Goal: Ask a question: Seek information or help from site administrators or community

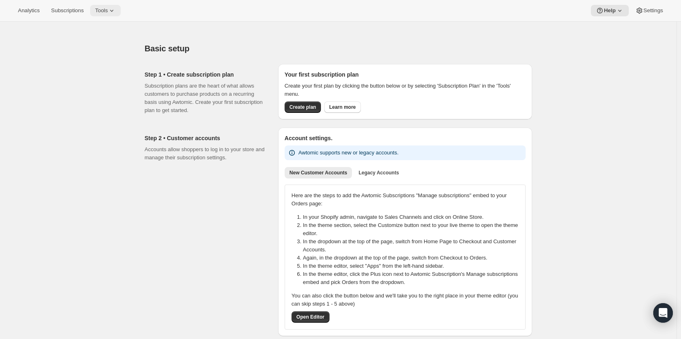
click at [110, 13] on icon at bounding box center [112, 11] width 8 height 8
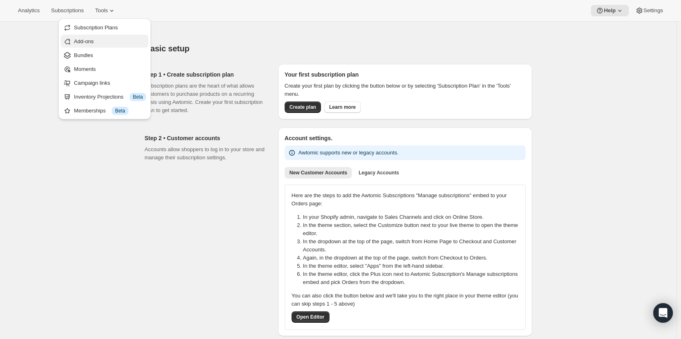
click at [91, 40] on span "Add-ons" at bounding box center [84, 41] width 20 height 6
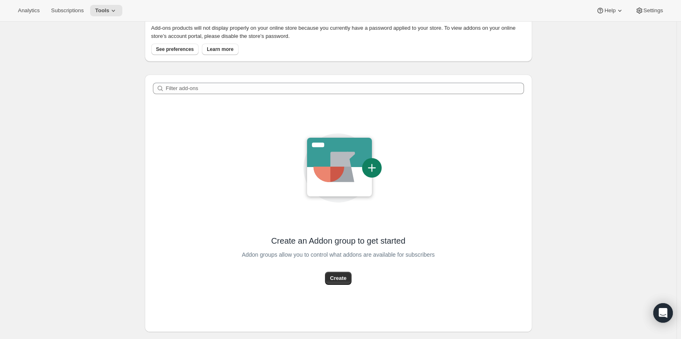
scroll to position [69, 0]
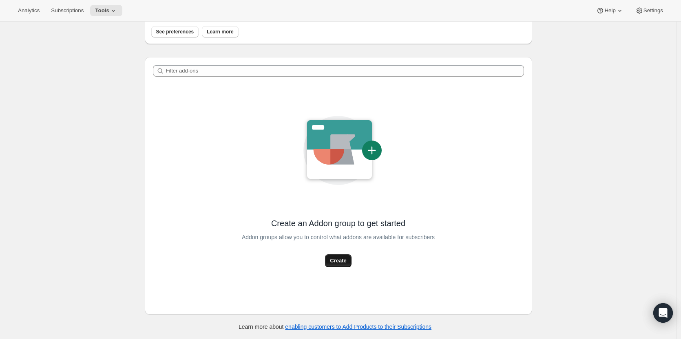
click at [342, 262] on span "Create" at bounding box center [338, 261] width 16 height 8
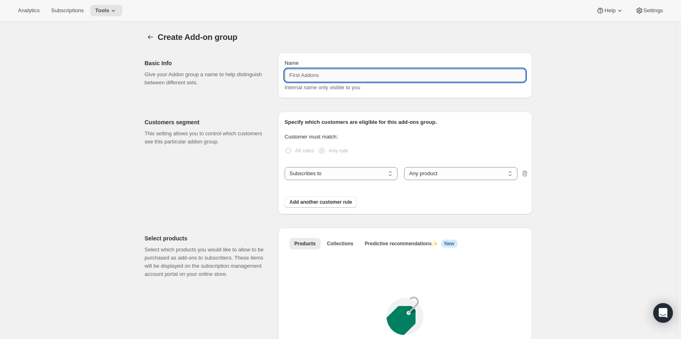
click at [307, 78] on input "Name" at bounding box center [405, 75] width 241 height 13
click at [355, 74] on input "October '25 Drop" at bounding box center [405, 75] width 241 height 13
type input "October '25 Drop Add-Ons"
click at [268, 103] on div "Basic Info Give your Addon group a name to help distinguish between different s…" at bounding box center [335, 288] width 394 height 484
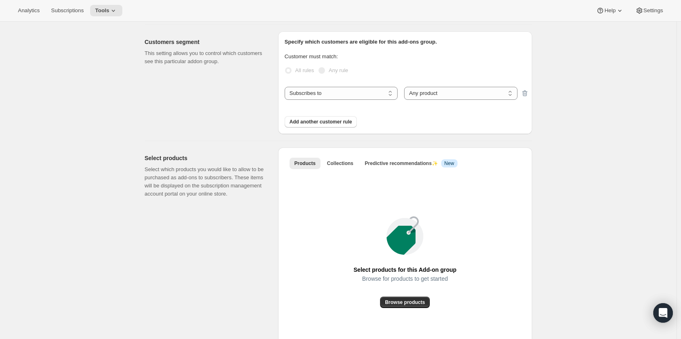
scroll to position [81, 0]
click at [262, 218] on div "Select products Select which products you would like to allow to be purchased a…" at bounding box center [208, 252] width 127 height 211
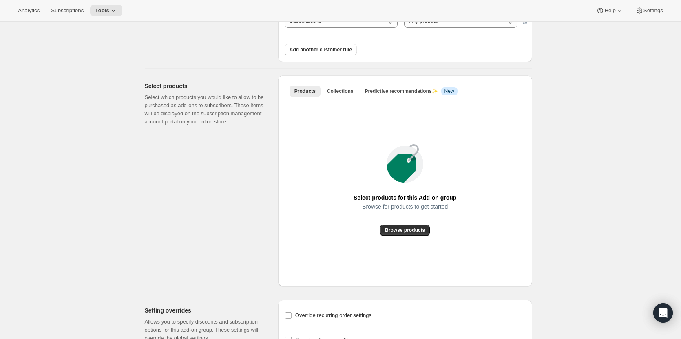
scroll to position [153, 0]
click at [412, 230] on span "Browse products" at bounding box center [405, 230] width 40 height 7
click at [338, 93] on span "Collections" at bounding box center [340, 91] width 27 height 7
click at [413, 233] on span "Add collection" at bounding box center [405, 230] width 34 height 7
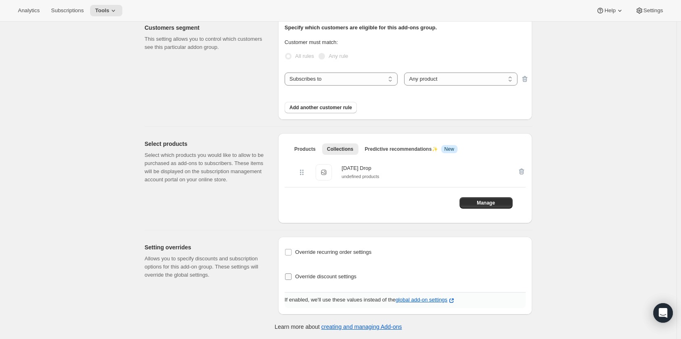
click at [339, 276] on span "Override discount settings" at bounding box center [325, 277] width 61 height 6
click at [292, 276] on input "Override discount settings" at bounding box center [288, 277] width 7 height 7
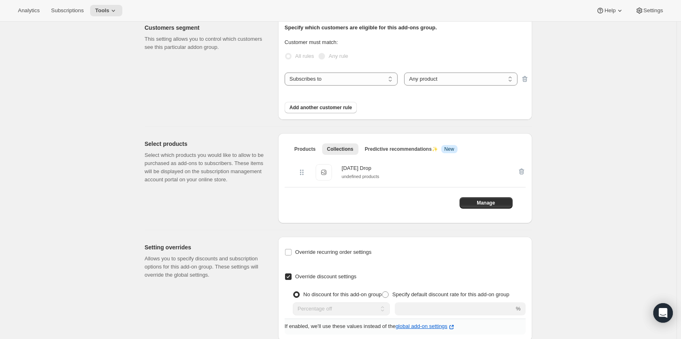
click at [339, 276] on span "Override discount settings" at bounding box center [325, 277] width 61 height 6
click at [292, 276] on input "Override discount settings" at bounding box center [288, 277] width 7 height 7
checkbox input "false"
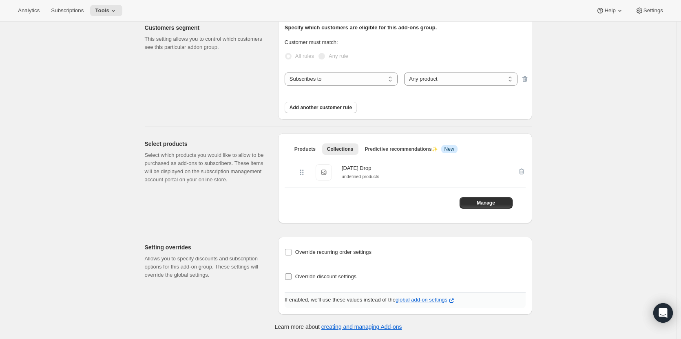
scroll to position [0, 0]
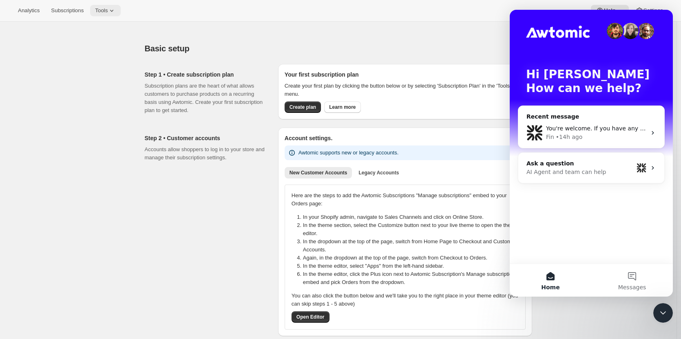
click at [109, 13] on icon at bounding box center [112, 11] width 8 height 8
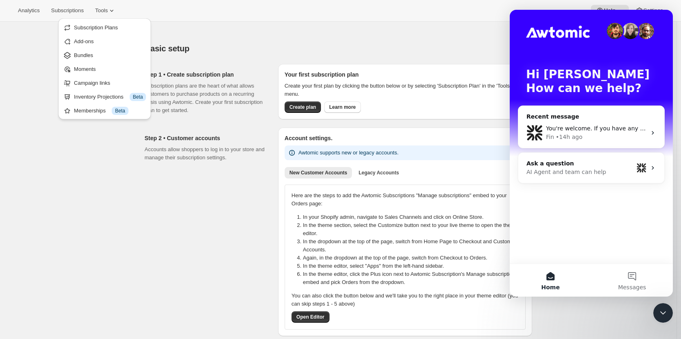
click at [221, 34] on div "Basic setup. This page is ready Basic setup" at bounding box center [338, 48] width 387 height 31
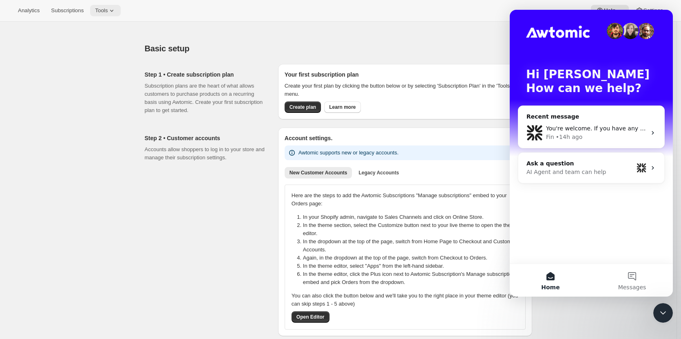
click at [105, 11] on span "Tools" at bounding box center [101, 10] width 13 height 7
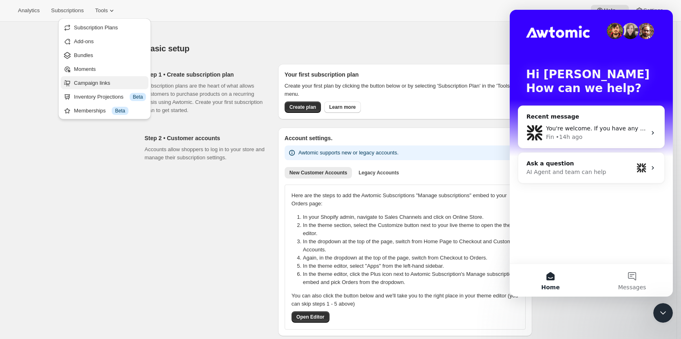
click at [81, 83] on span "Campaign links" at bounding box center [92, 83] width 36 height 6
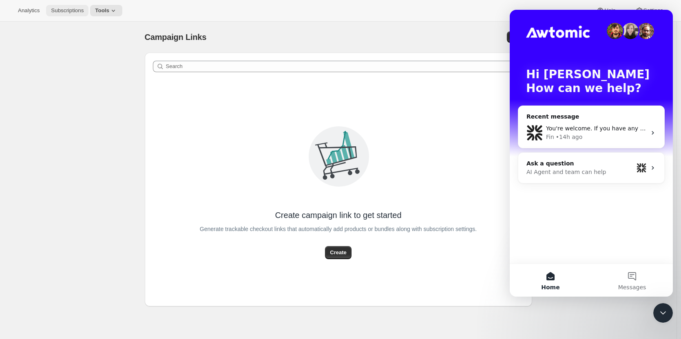
click at [71, 12] on span "Subscriptions" at bounding box center [67, 10] width 33 height 7
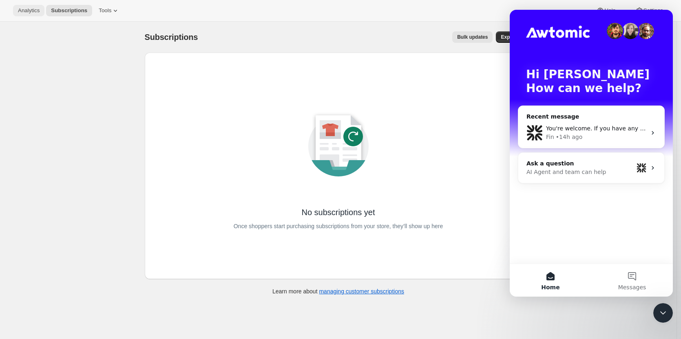
click at [31, 14] on button "Analytics" at bounding box center [28, 10] width 31 height 11
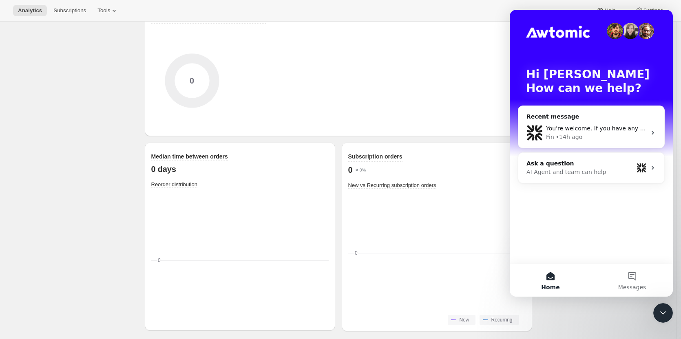
scroll to position [1040, 0]
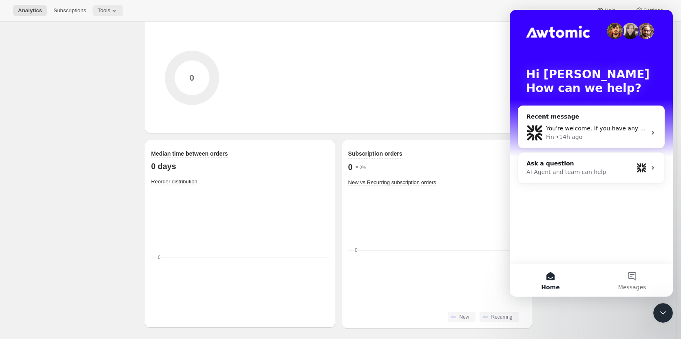
click at [103, 8] on span "Tools" at bounding box center [103, 10] width 13 height 7
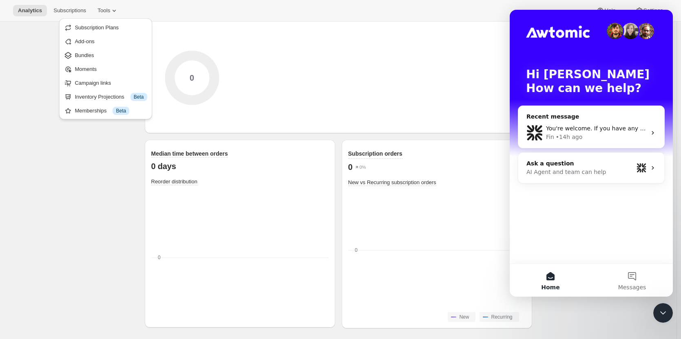
click at [663, 310] on icon "Close Intercom Messenger" at bounding box center [663, 313] width 10 height 10
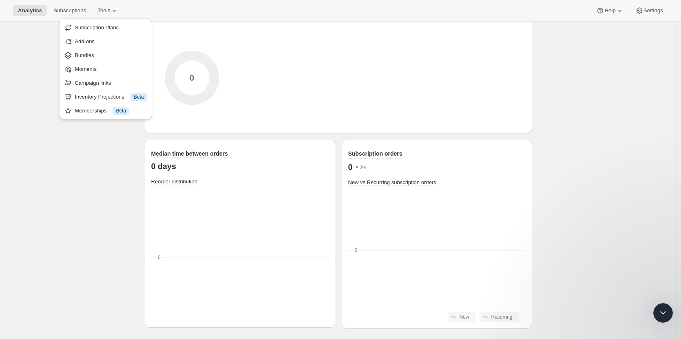
scroll to position [0, 0]
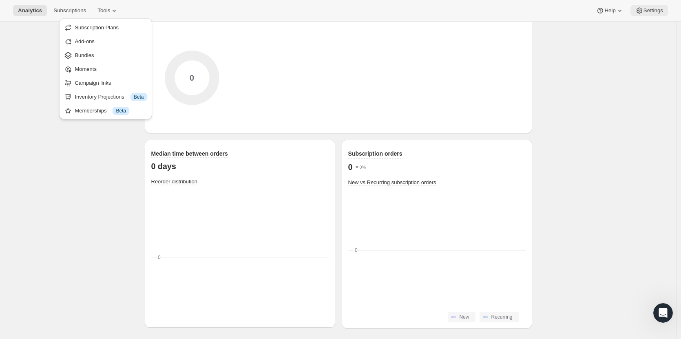
click at [654, 8] on span "Settings" at bounding box center [653, 10] width 20 height 7
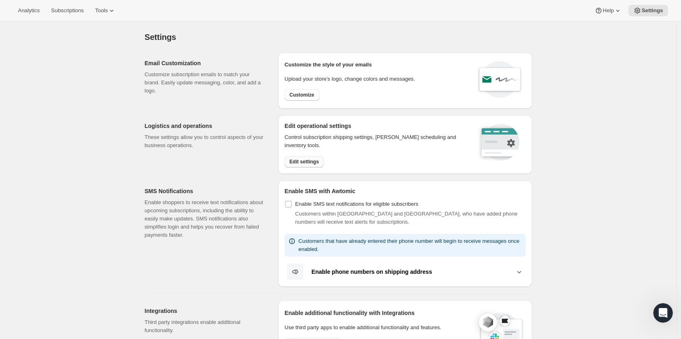
click at [313, 161] on span "Edit settings" at bounding box center [303, 162] width 29 height 7
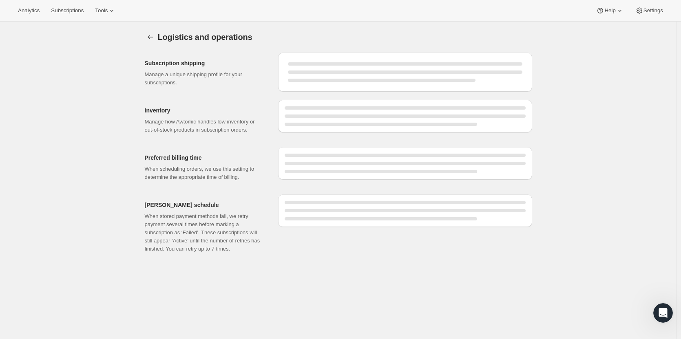
select select "DAY"
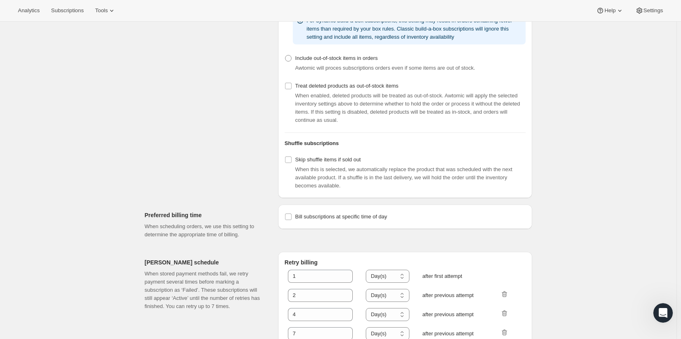
scroll to position [235, 0]
click at [291, 89] on input "Treat deleted products as out-of-stock items" at bounding box center [288, 85] width 7 height 7
checkbox input "true"
click at [263, 144] on div "Inventory Manage how Awtomic handles low inventory or out-of-stock products in …" at bounding box center [208, 63] width 127 height 270
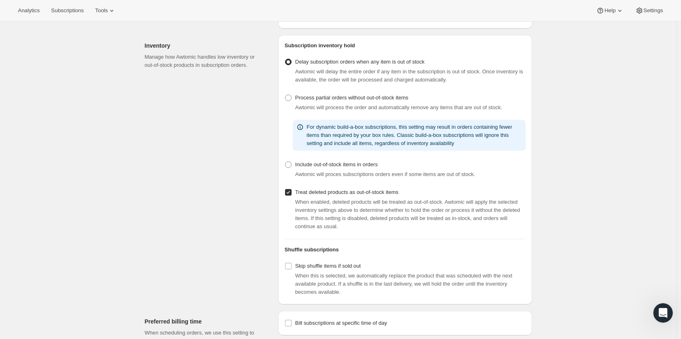
scroll to position [0, 0]
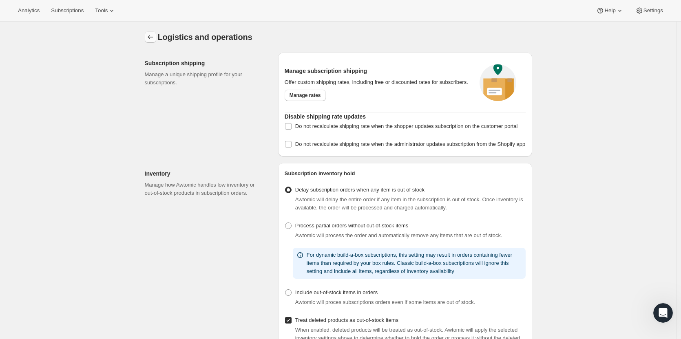
click at [154, 37] on icon "Settings" at bounding box center [150, 37] width 8 height 8
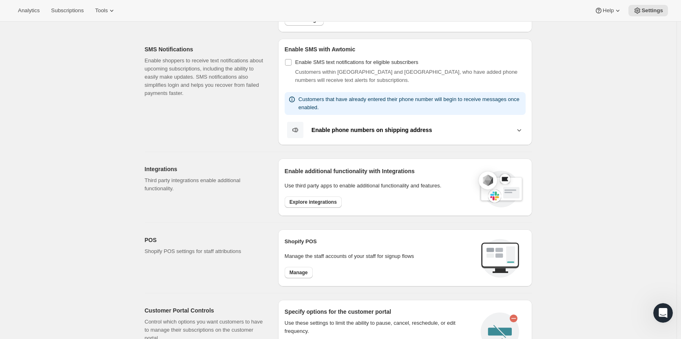
scroll to position [142, 0]
click at [519, 128] on icon at bounding box center [519, 130] width 8 height 8
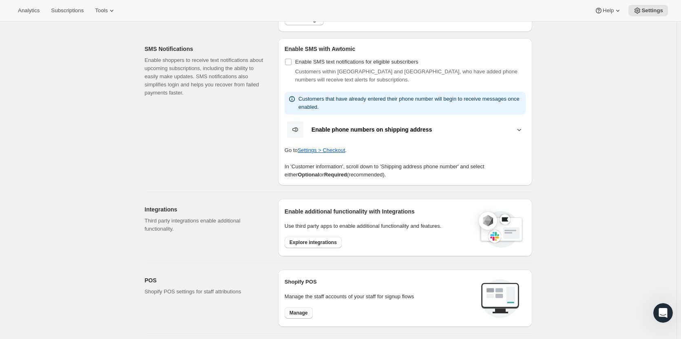
click at [519, 128] on icon at bounding box center [519, 130] width 8 height 8
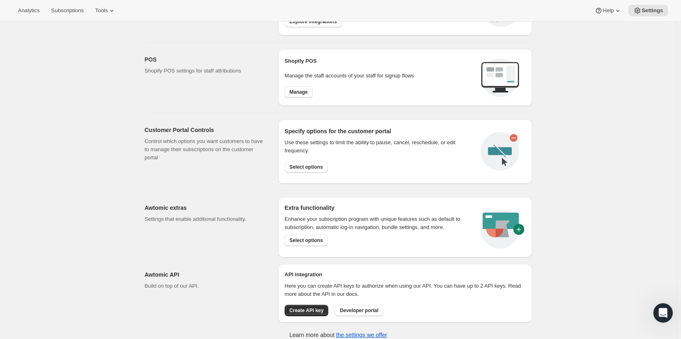
scroll to position [327, 0]
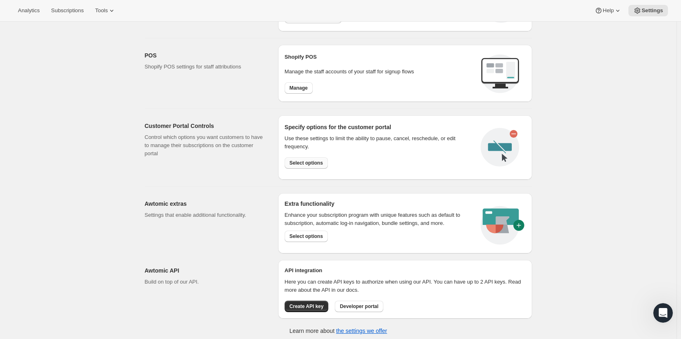
click at [314, 160] on span "Select options" at bounding box center [305, 163] width 33 height 7
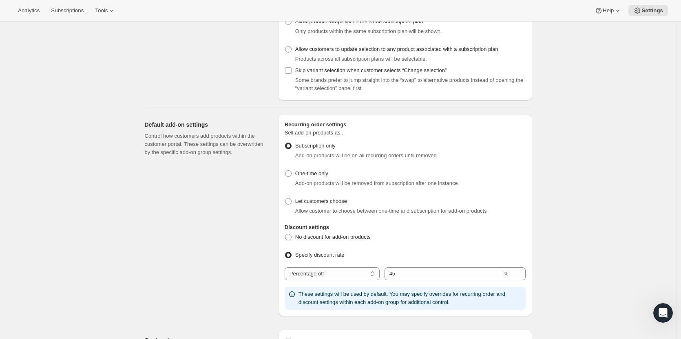
scroll to position [269, 0]
click at [290, 173] on span at bounding box center [288, 173] width 7 height 7
click at [285, 170] on input "One-time only" at bounding box center [285, 170] width 0 height 0
radio input "true"
click at [252, 211] on div "Default add-on settings Control how customers add products within the customer …" at bounding box center [208, 215] width 127 height 202
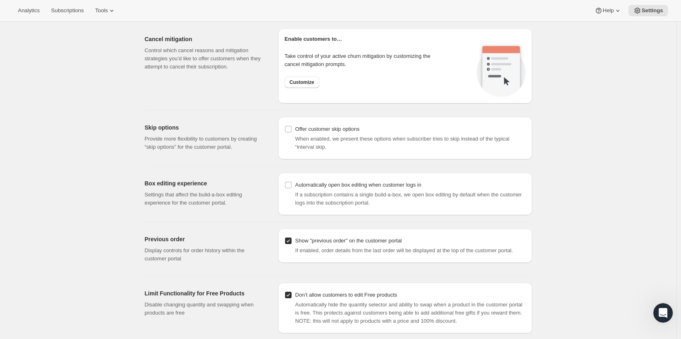
scroll to position [629, 0]
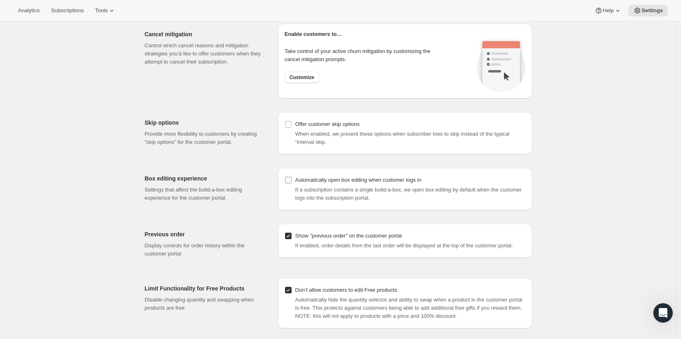
click at [290, 181] on input "Automatically open box editing when customer logs in" at bounding box center [288, 180] width 7 height 7
checkbox input "true"
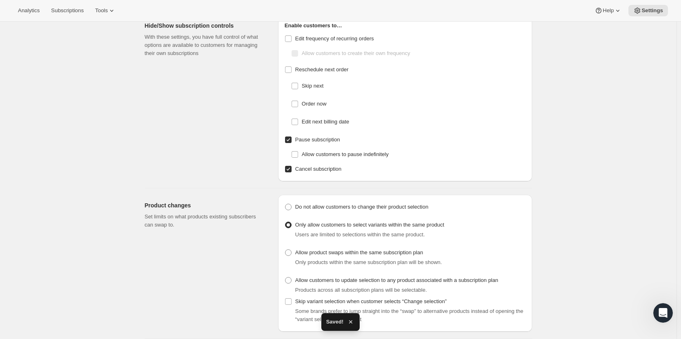
scroll to position [0, 0]
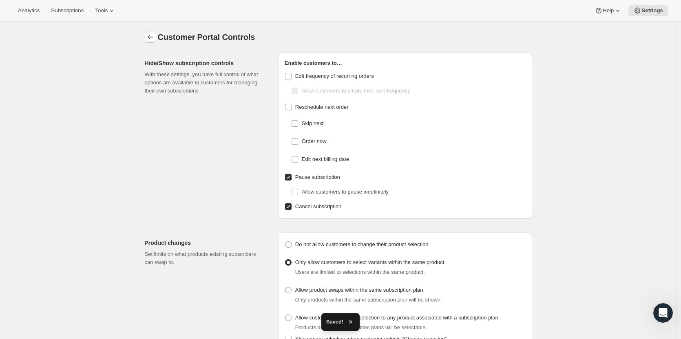
click at [151, 37] on icon "Settings" at bounding box center [150, 37] width 8 height 8
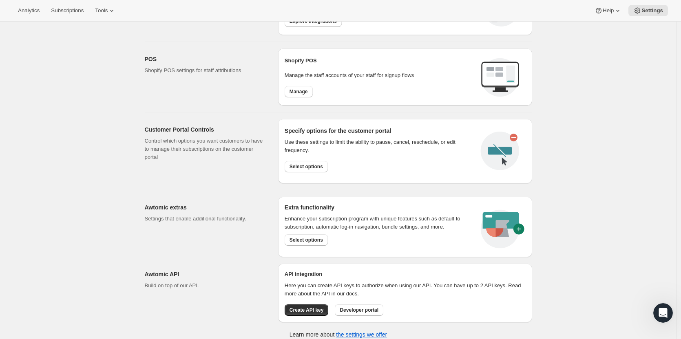
scroll to position [329, 0]
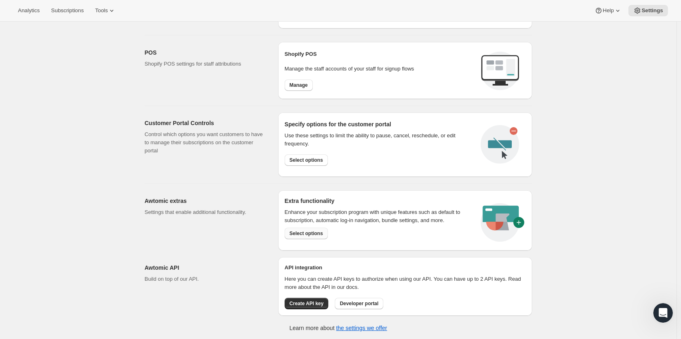
click at [303, 234] on span "Select options" at bounding box center [305, 233] width 33 height 7
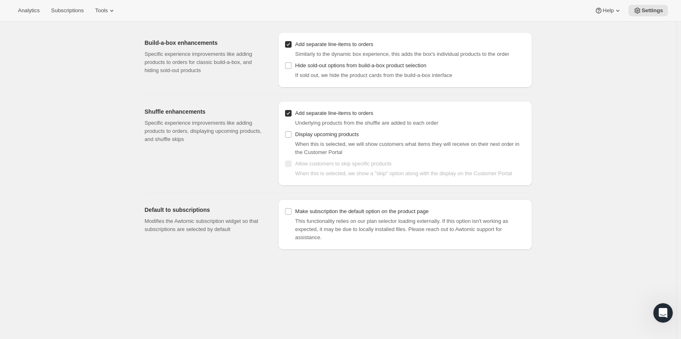
scroll to position [22, 0]
click at [291, 212] on input "Make subscription the default option on the product page" at bounding box center [288, 210] width 7 height 7
checkbox input "true"
click at [290, 134] on input "Display upcoming products" at bounding box center [288, 133] width 7 height 7
checkbox input "true"
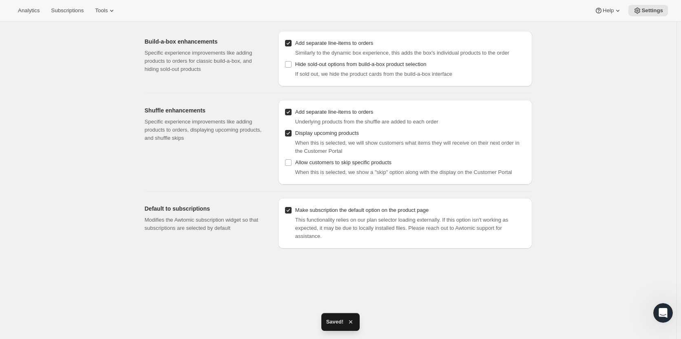
scroll to position [0, 0]
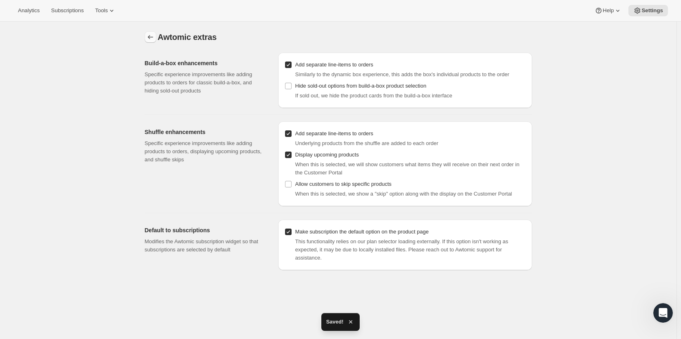
click at [153, 42] on button "Settings" at bounding box center [150, 36] width 11 height 11
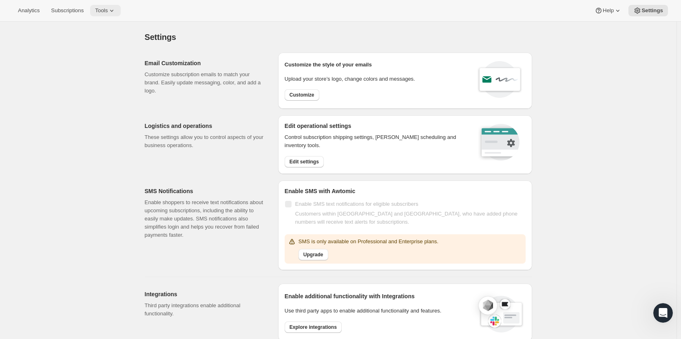
click at [99, 10] on span "Tools" at bounding box center [101, 10] width 13 height 7
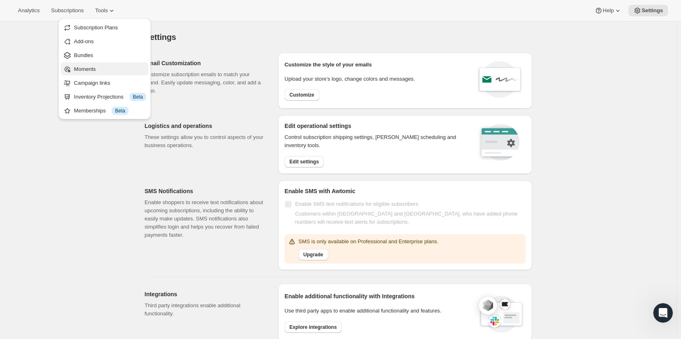
click at [85, 71] on span "Moments" at bounding box center [85, 69] width 22 height 6
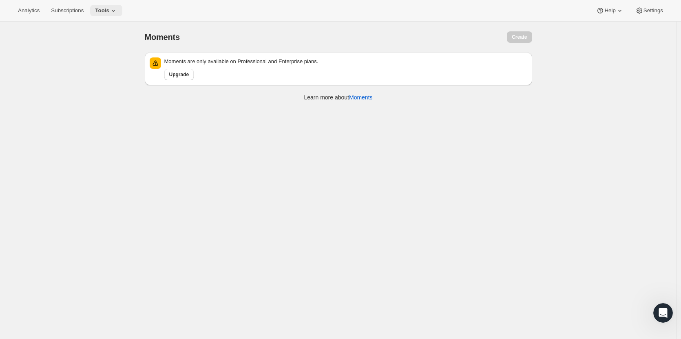
click at [98, 8] on span "Tools" at bounding box center [102, 10] width 14 height 7
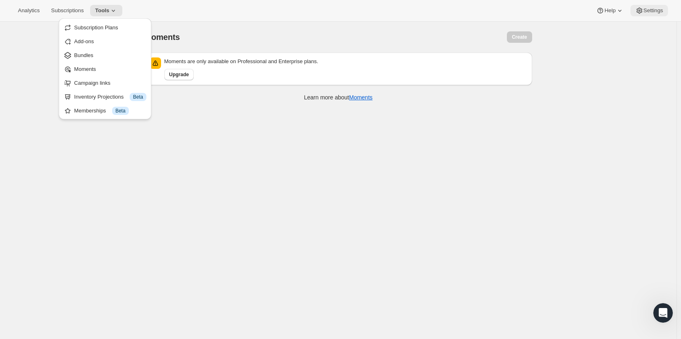
click at [647, 11] on span "Settings" at bounding box center [653, 10] width 20 height 7
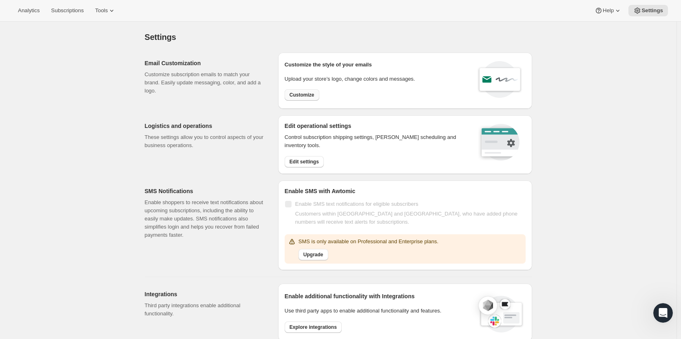
click at [305, 94] on span "Customize" at bounding box center [301, 95] width 25 height 7
select select "subscriptionMessage"
select select "5"
select select "15"
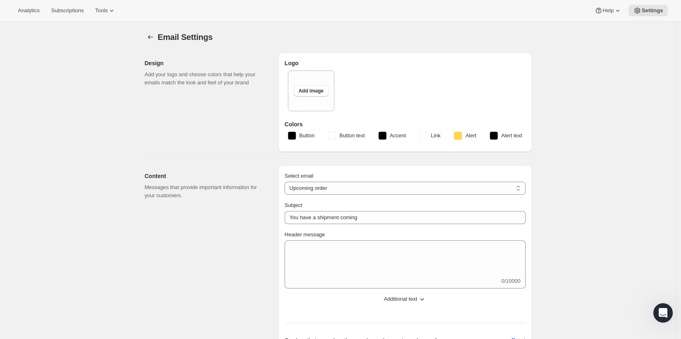
type input "Book Bling"
click at [313, 92] on span "Add image" at bounding box center [310, 91] width 25 height 7
type input "C:\fakepath\Book Bling logo white and black(1).png"
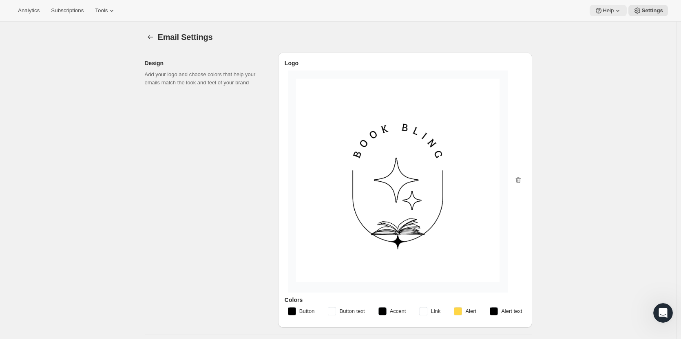
click at [617, 9] on icon at bounding box center [618, 11] width 8 height 8
click at [659, 311] on icon "Open Intercom Messenger" at bounding box center [662, 313] width 13 height 13
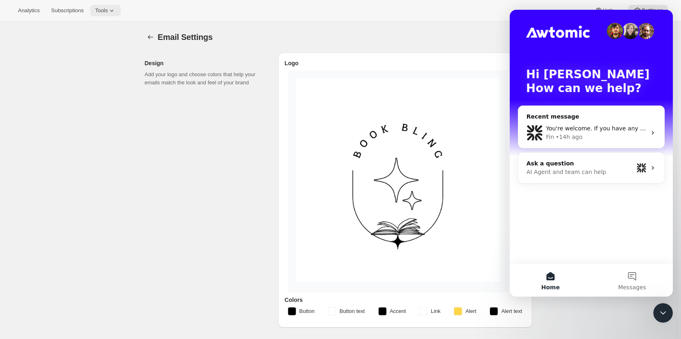
click at [99, 14] on button "Tools" at bounding box center [105, 10] width 31 height 11
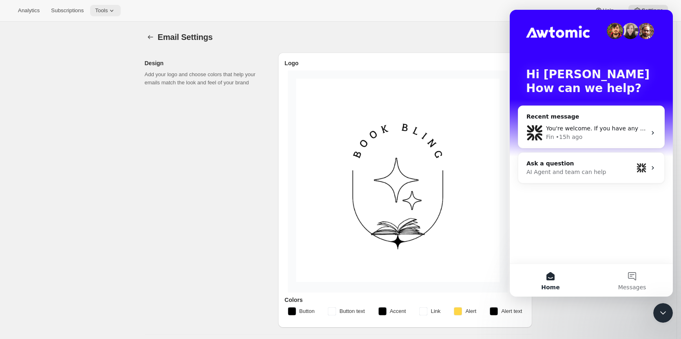
click at [103, 8] on span "Tools" at bounding box center [101, 10] width 13 height 7
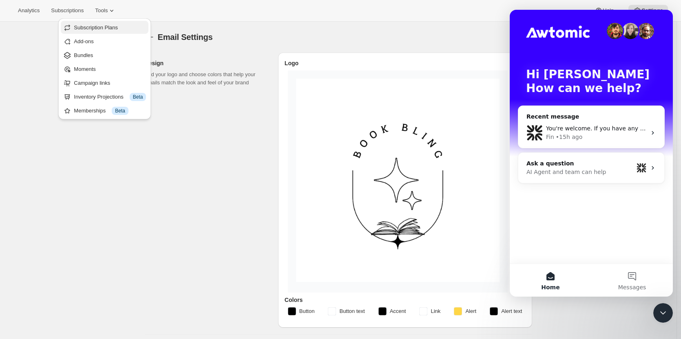
click at [116, 30] on span "Subscription Plans" at bounding box center [96, 27] width 44 height 6
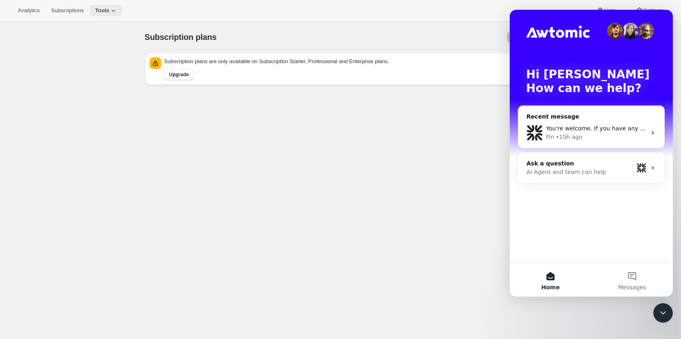
click at [104, 11] on span "Tools" at bounding box center [102, 10] width 14 height 7
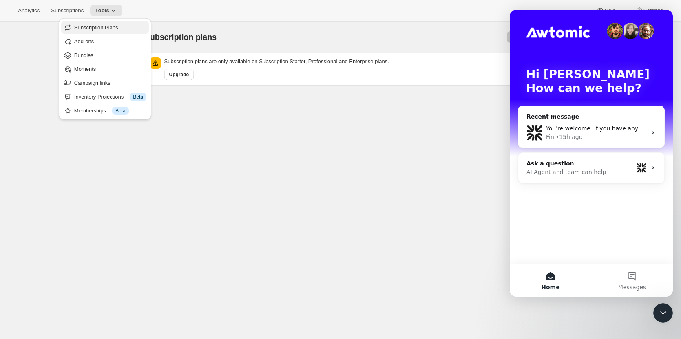
click at [99, 28] on span "Subscription Plans" at bounding box center [96, 27] width 44 height 6
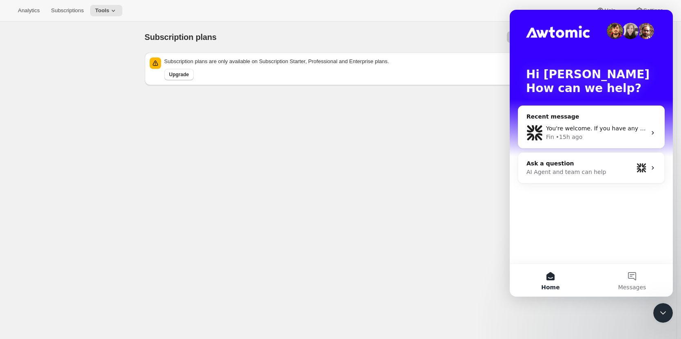
click at [195, 158] on div "Subscription plans. This page is ready Subscription plans Create Subscription p…" at bounding box center [338, 191] width 676 height 339
click at [135, 163] on div "Subscription plans. This page is ready Subscription plans Create Subscription p…" at bounding box center [338, 191] width 676 height 339
click at [661, 309] on icon "Close Intercom Messenger" at bounding box center [663, 313] width 10 height 10
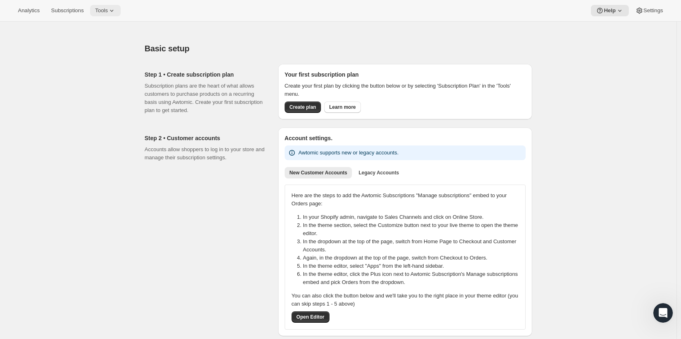
click at [111, 11] on icon at bounding box center [111, 11] width 3 height 2
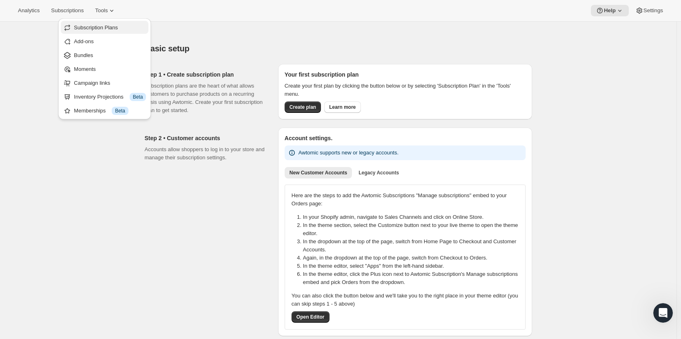
click at [108, 28] on span "Subscription Plans" at bounding box center [96, 27] width 44 height 6
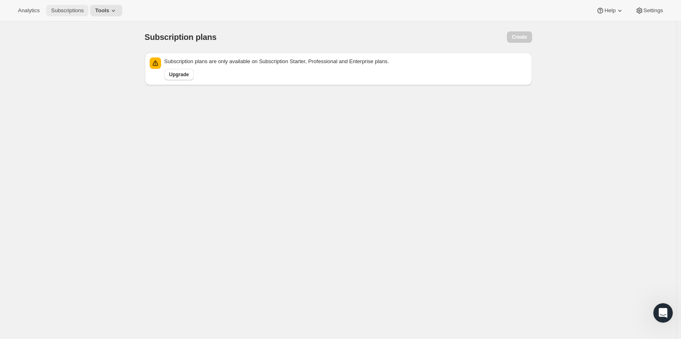
click at [72, 13] on span "Subscriptions" at bounding box center [67, 10] width 33 height 7
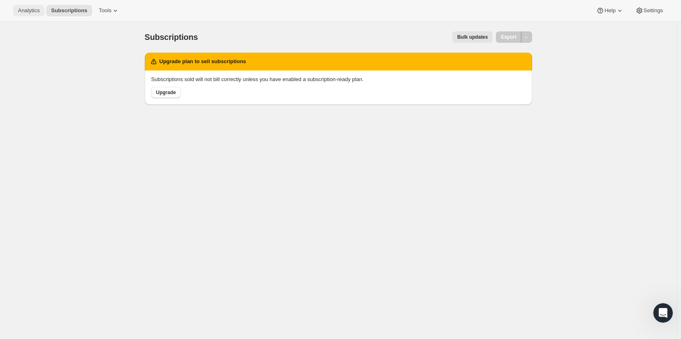
click at [30, 12] on span "Analytics" at bounding box center [29, 10] width 22 height 7
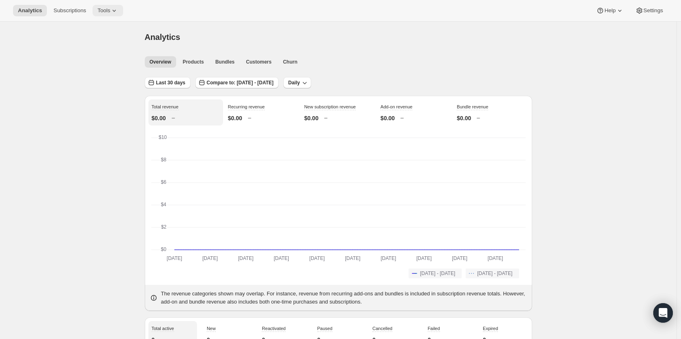
click at [106, 13] on span "Tools" at bounding box center [103, 10] width 13 height 7
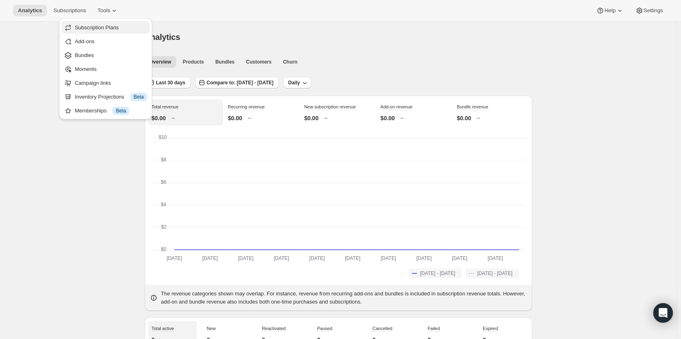
click at [110, 27] on span "Subscription Plans" at bounding box center [97, 27] width 44 height 6
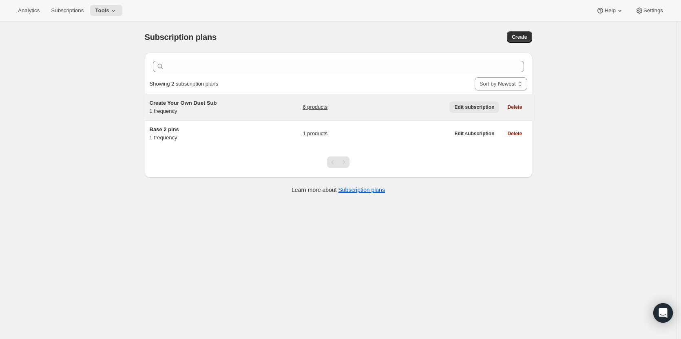
click at [476, 106] on span "Edit subscription" at bounding box center [474, 107] width 40 height 7
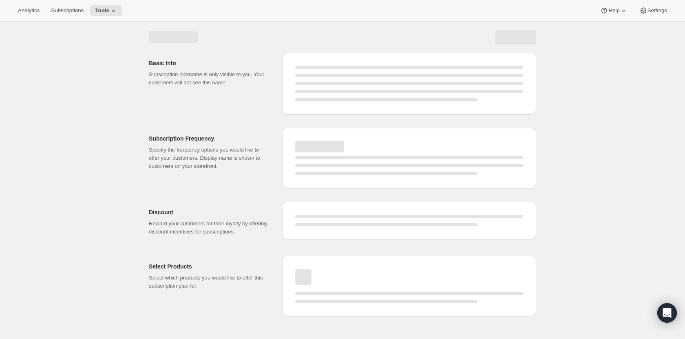
select select "WEEK"
select select "MONTH"
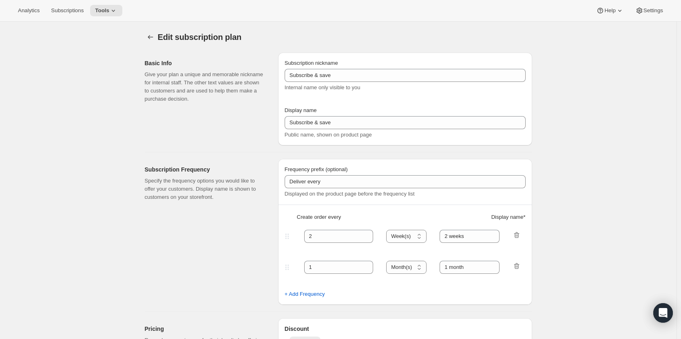
type input "Create Your Own Duet Sub"
type input "Create Your Own Duet Subscription"
type input "Your choice of 2 pins + 1 sticker with delivery every"
type input "1"
select select "MONTH"
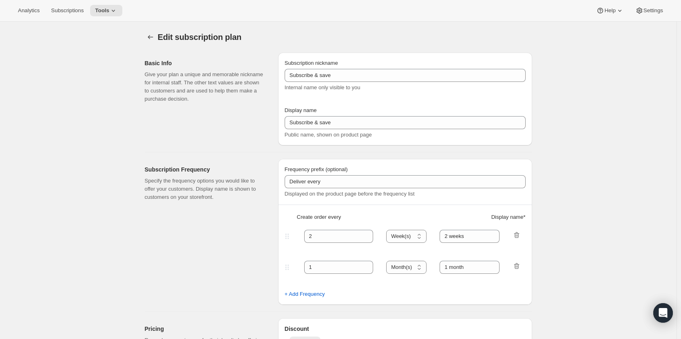
type input "1 month"
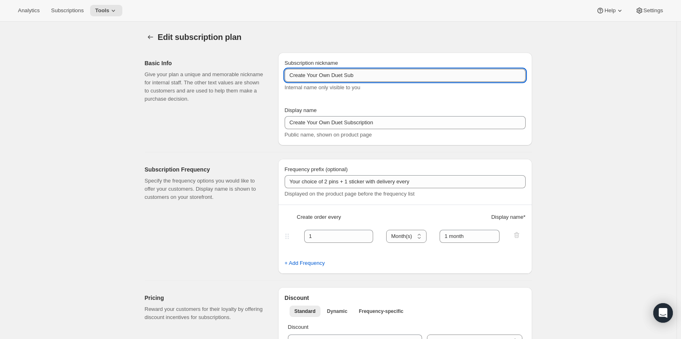
click at [365, 75] on input "Create Your Own Duet Sub" at bounding box center [405, 75] width 241 height 13
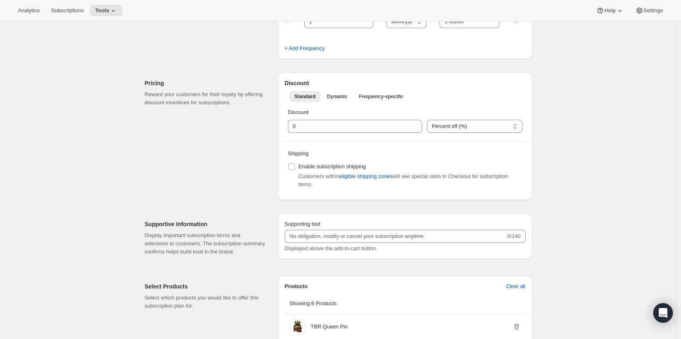
scroll to position [215, 0]
click at [379, 94] on span "Frequency-specific" at bounding box center [381, 96] width 44 height 7
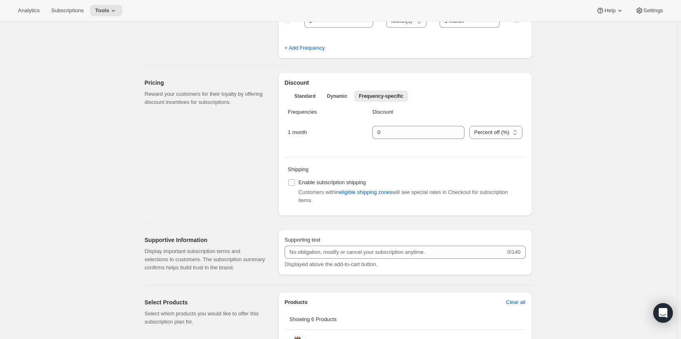
click at [334, 133] on div "1 month" at bounding box center [325, 132] width 75 height 8
click at [302, 133] on div "1 month" at bounding box center [325, 132] width 75 height 8
click at [309, 139] on div "1 month Percent off (%) US Dollars off ($) Percent off (%)" at bounding box center [405, 137] width 234 height 23
click at [342, 98] on span "Dynamic" at bounding box center [337, 96] width 20 height 7
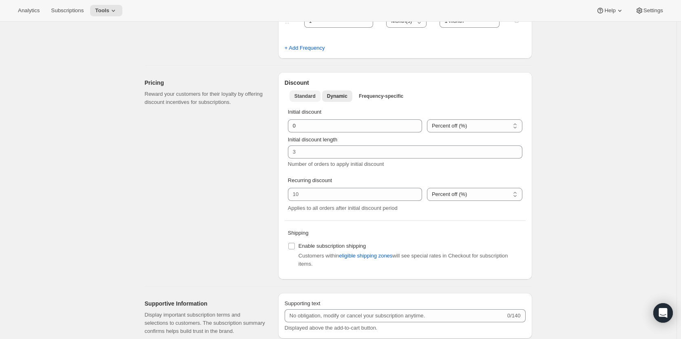
click at [309, 97] on span "Standard" at bounding box center [304, 96] width 21 height 7
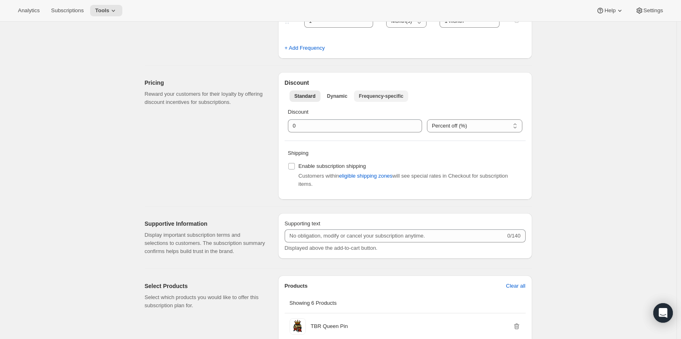
click at [381, 95] on span "Frequency-specific" at bounding box center [381, 96] width 44 height 7
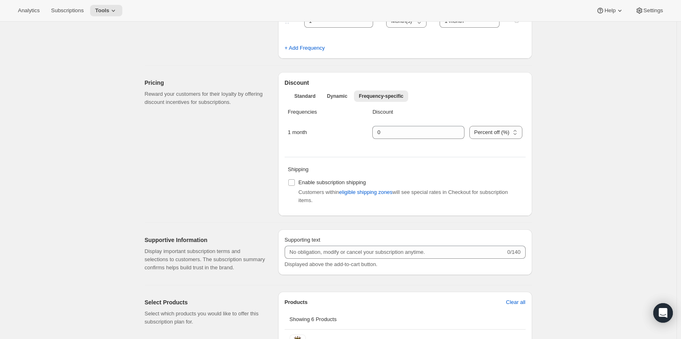
click at [305, 132] on div "1 month" at bounding box center [325, 132] width 75 height 8
click at [411, 147] on div "1 month Percent off (%) US Dollars off ($) Percent off (%)" at bounding box center [405, 137] width 234 height 23
click at [301, 130] on div "1 month" at bounding box center [325, 132] width 75 height 8
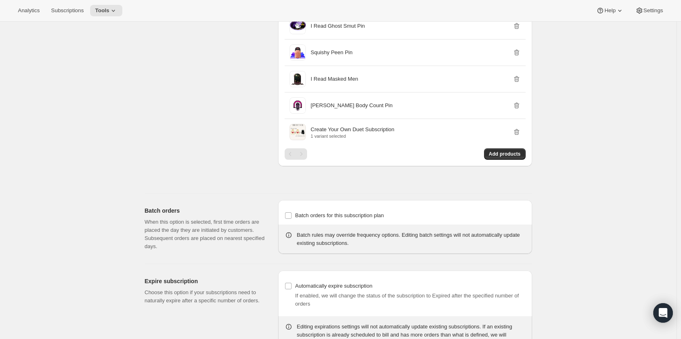
scroll to position [598, 0]
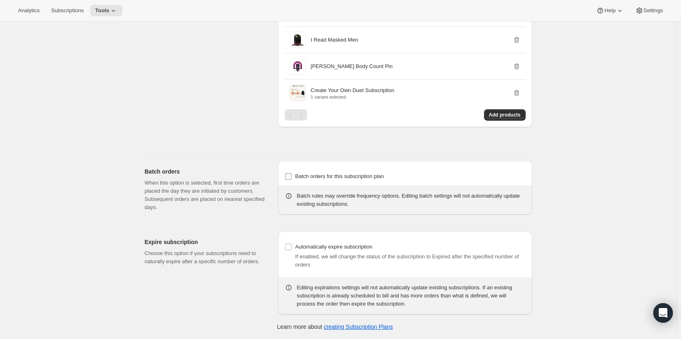
click at [289, 177] on input "Batch orders for this subscription plan" at bounding box center [288, 176] width 7 height 7
checkbox input "true"
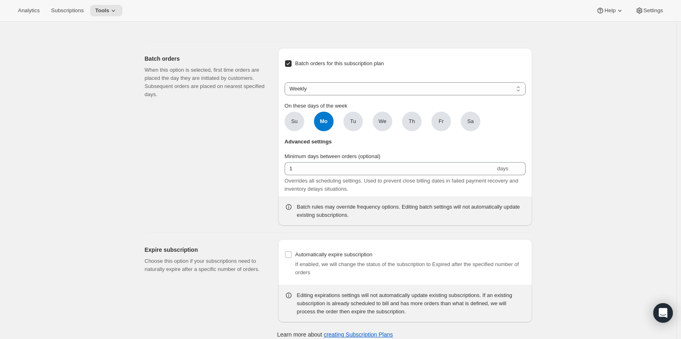
scroll to position [711, 0]
click at [310, 88] on select "Weekly Monthly Yearly" at bounding box center [405, 88] width 241 height 13
select select "MONTHDAY"
click at [286, 82] on select "Weekly Monthly Yearly" at bounding box center [405, 88] width 241 height 13
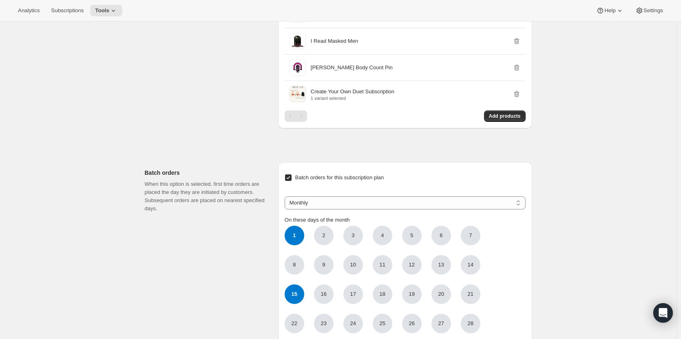
scroll to position [596, 0]
click at [291, 176] on input "Batch orders for this subscription plan" at bounding box center [288, 178] width 7 height 7
checkbox input "false"
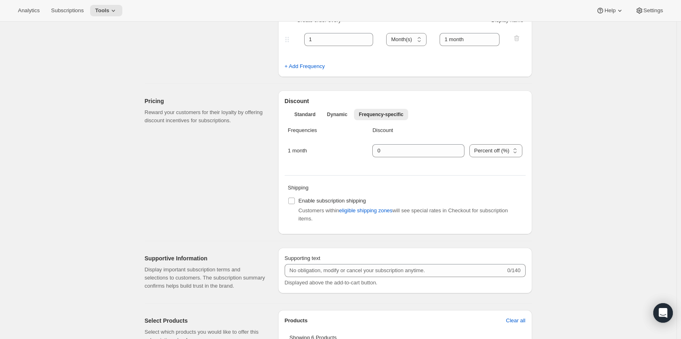
scroll to position [197, 0]
click at [301, 149] on div "1 month" at bounding box center [325, 151] width 75 height 8
click at [299, 114] on span "Standard" at bounding box center [304, 115] width 21 height 7
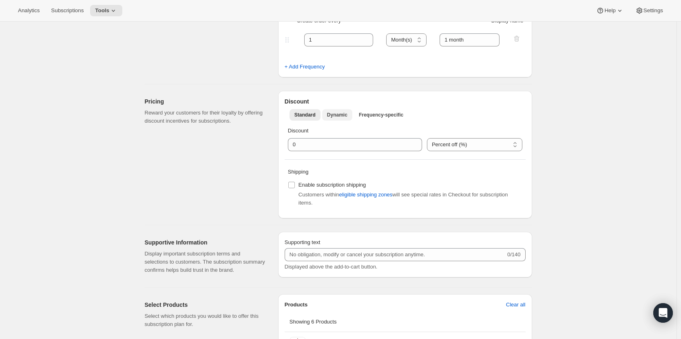
click at [336, 115] on span "Dynamic" at bounding box center [337, 115] width 20 height 7
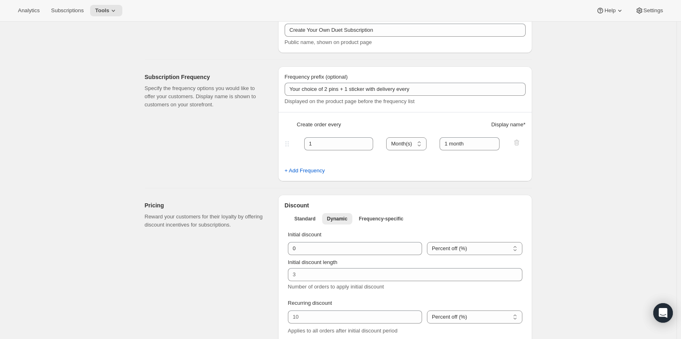
scroll to position [92, 0]
click at [316, 173] on span "+ Add Frequency" at bounding box center [305, 171] width 40 height 8
select select "MONTH"
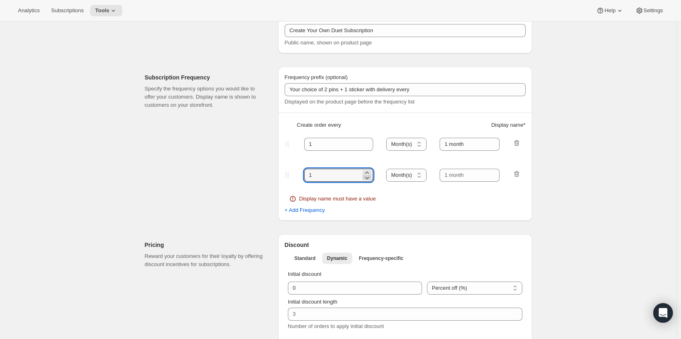
click at [369, 174] on icon at bounding box center [367, 178] width 8 height 8
click at [369, 178] on icon at bounding box center [367, 178] width 8 height 8
click at [369, 170] on icon at bounding box center [367, 173] width 8 height 8
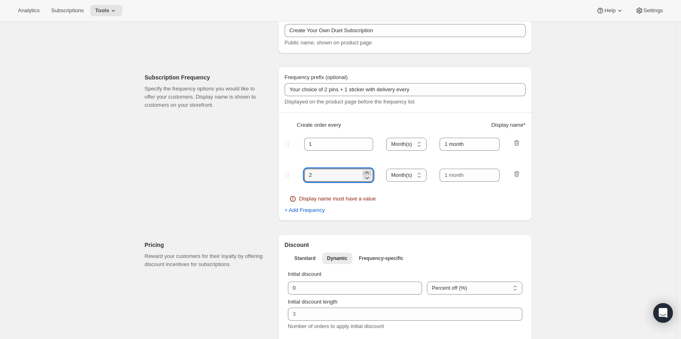
type input "3"
click at [471, 179] on input "text" at bounding box center [470, 175] width 60 height 13
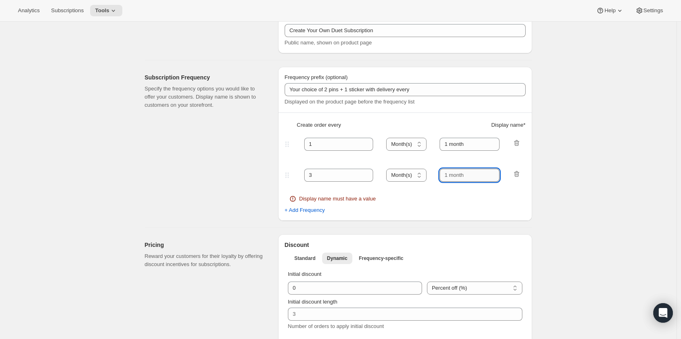
click at [471, 179] on input "text" at bounding box center [470, 175] width 60 height 13
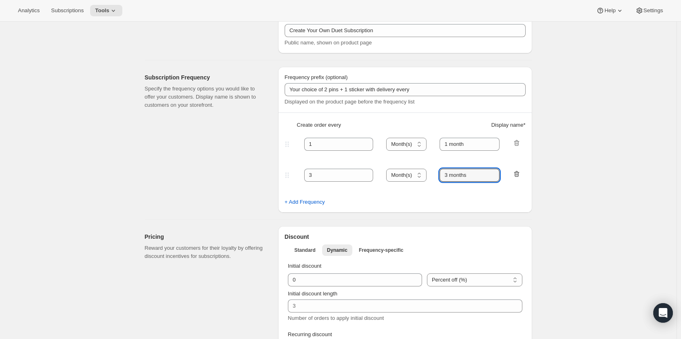
type input "3 months"
click at [518, 175] on icon "button" at bounding box center [517, 174] width 1 height 2
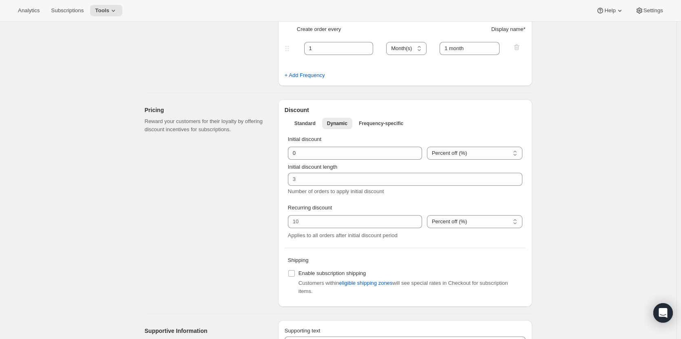
scroll to position [188, 0]
click at [382, 119] on button "Frequency-specific" at bounding box center [381, 122] width 54 height 11
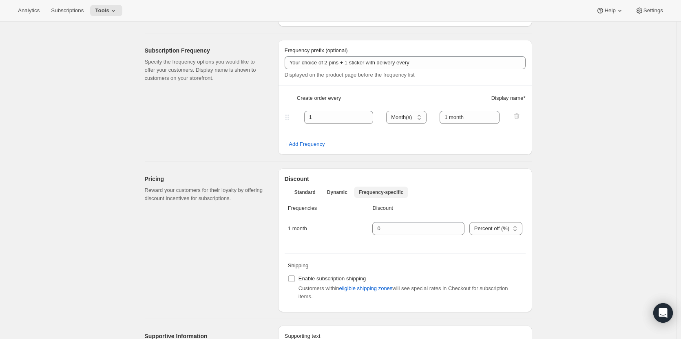
scroll to position [118, 0]
click at [336, 192] on span "Dynamic" at bounding box center [337, 193] width 20 height 7
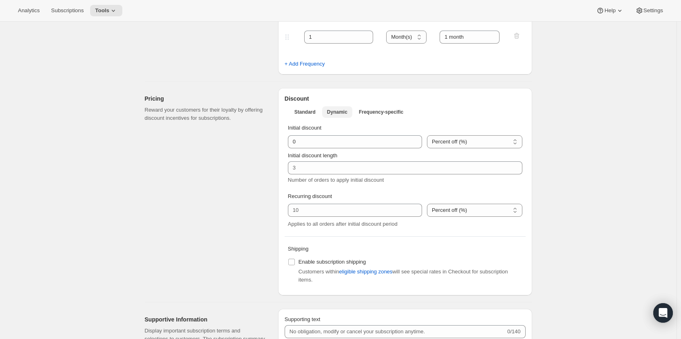
scroll to position [200, 0]
click at [379, 109] on span "Frequency-specific" at bounding box center [381, 111] width 44 height 7
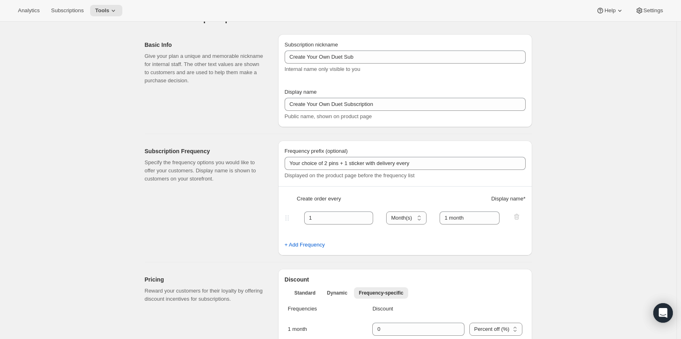
scroll to position [0, 0]
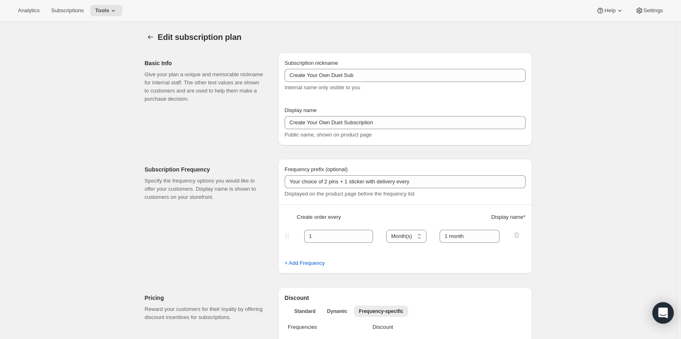
click at [661, 315] on icon "Open Intercom Messenger" at bounding box center [663, 313] width 11 height 11
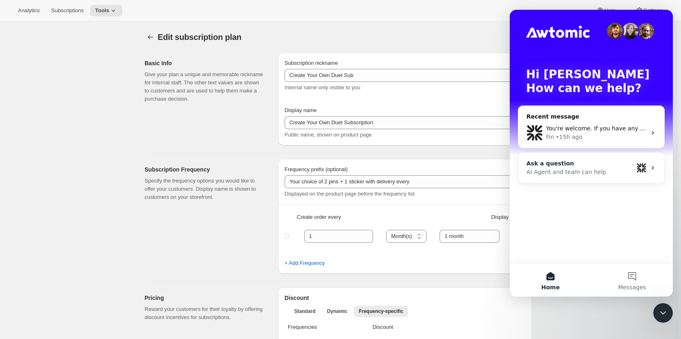
click at [580, 166] on div "Ask a question" at bounding box center [579, 163] width 107 height 9
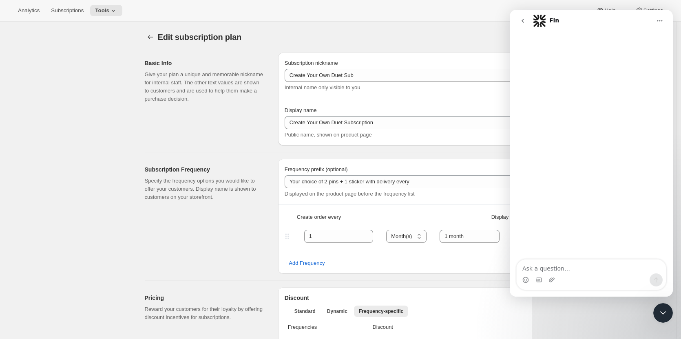
click at [551, 264] on textarea "Ask a question…" at bounding box center [591, 267] width 149 height 14
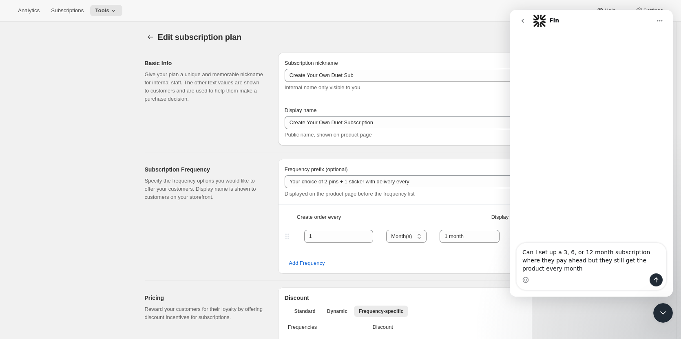
type textarea "Can I set up a 3, 6, or 12 month subscription where they pay ahead but they sti…"
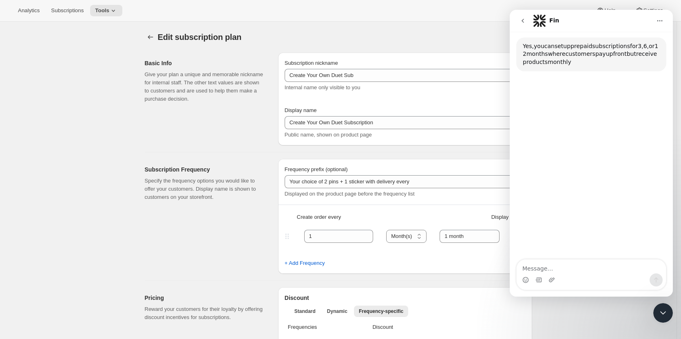
scroll to position [76, 0]
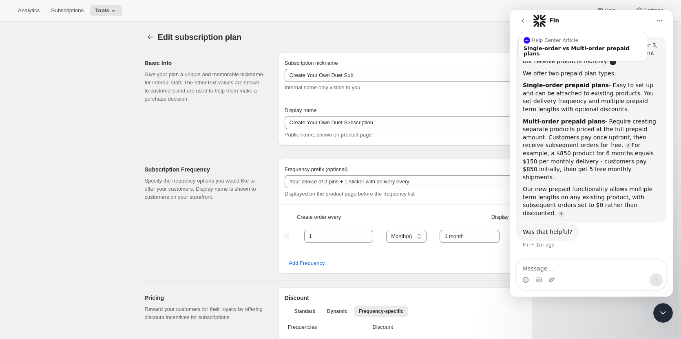
click at [610, 61] on link "Source reference 5813087:" at bounding box center [613, 62] width 7 height 7
click at [610, 64] on link "Source reference 5813087:" at bounding box center [613, 62] width 7 height 7
click at [573, 51] on div "Single-order vs Multi-order prepaid plans" at bounding box center [583, 51] width 119 height 11
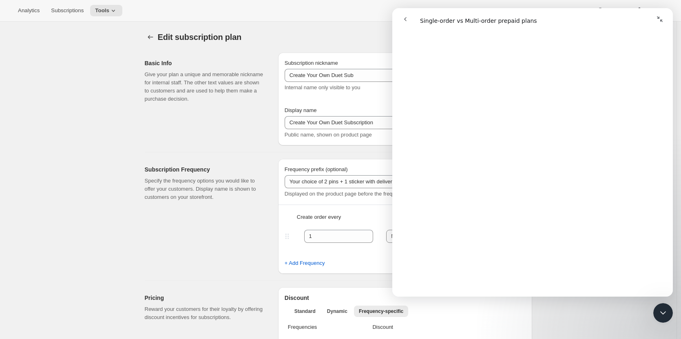
scroll to position [2417, 0]
click at [110, 12] on icon at bounding box center [113, 11] width 8 height 8
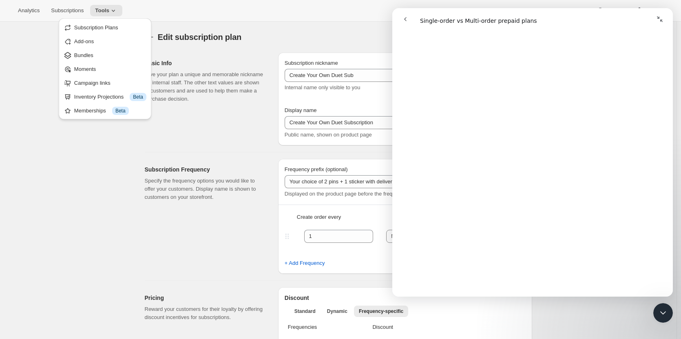
scroll to position [5061, 0]
click at [86, 29] on span "Subscription Plans" at bounding box center [96, 27] width 44 height 6
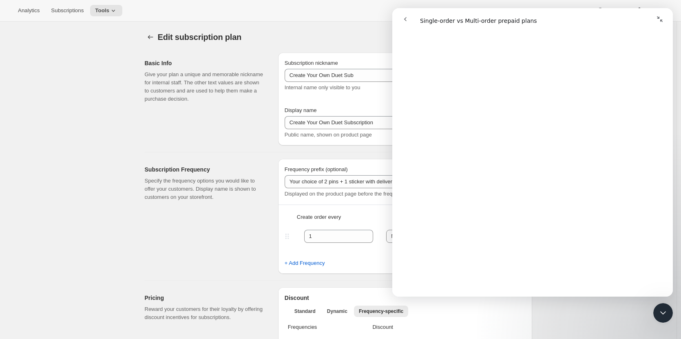
click at [402, 19] on icon "go back" at bounding box center [405, 19] width 7 height 7
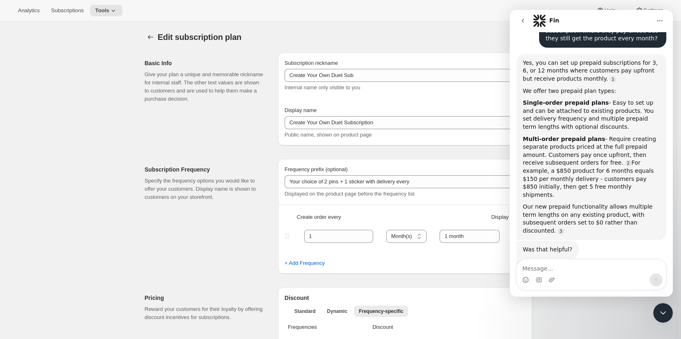
scroll to position [110, 0]
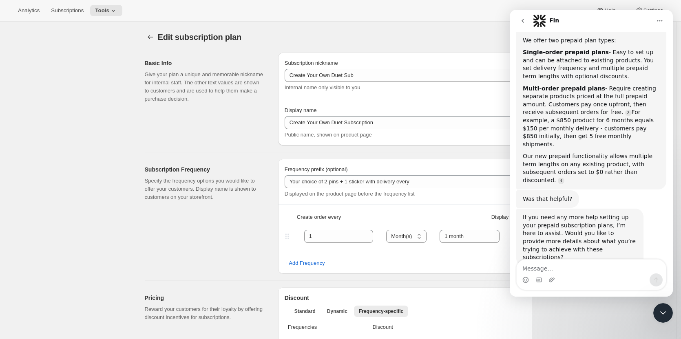
click at [445, 25] on div "Edit subscription plan. This page is ready Edit subscription plan" at bounding box center [338, 37] width 387 height 31
click at [570, 266] on textarea "Message…" at bounding box center [591, 267] width 149 height 14
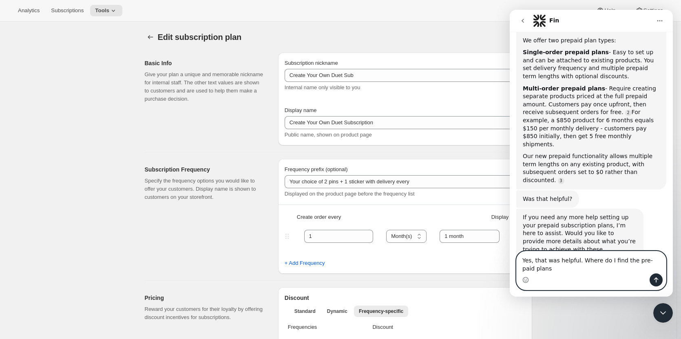
scroll to position [119, 0]
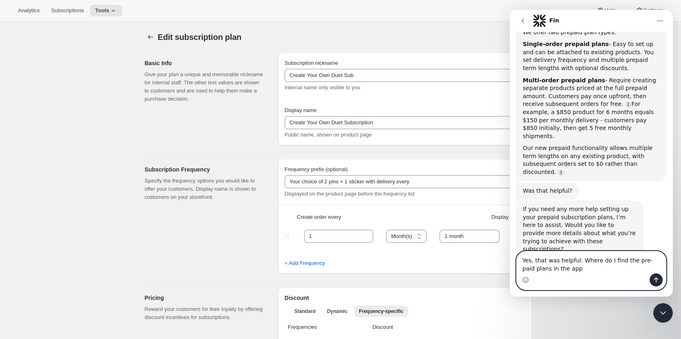
type textarea "Yes, that was helpful. Where do I find the pre-paid plans in the app?"
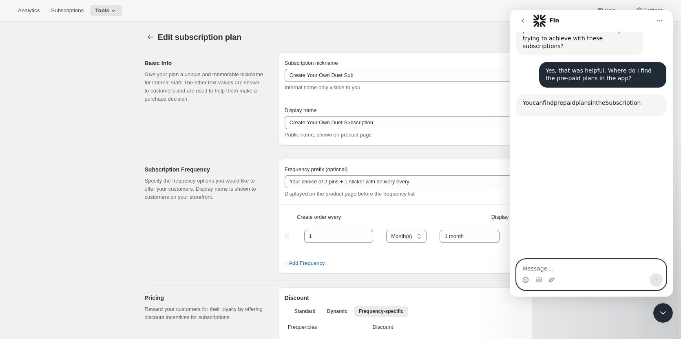
scroll to position [330, 0]
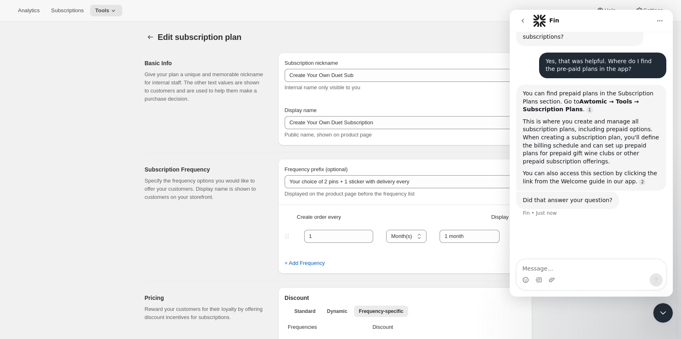
click at [240, 206] on div "Subscription Frequency Specify the frequency options you would like to offer yo…" at bounding box center [208, 216] width 127 height 115
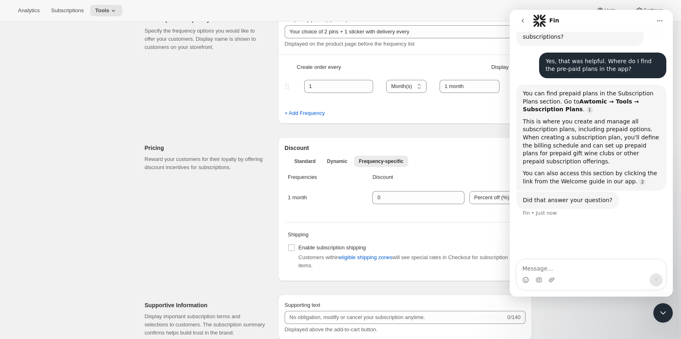
scroll to position [0, 0]
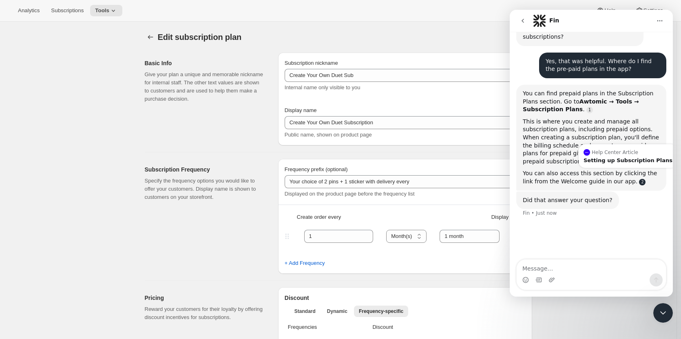
click at [639, 179] on link "Source reference 4428346:" at bounding box center [642, 182] width 7 height 7
click at [619, 158] on div "Setting up Subscription Plans" at bounding box center [627, 160] width 89 height 5
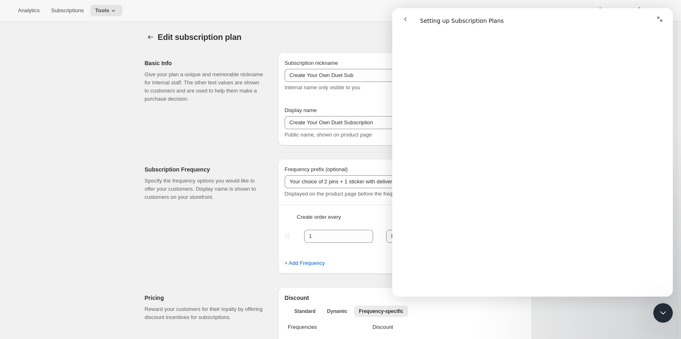
scroll to position [1175, 0]
click at [405, 16] on icon "go back" at bounding box center [405, 19] width 7 height 7
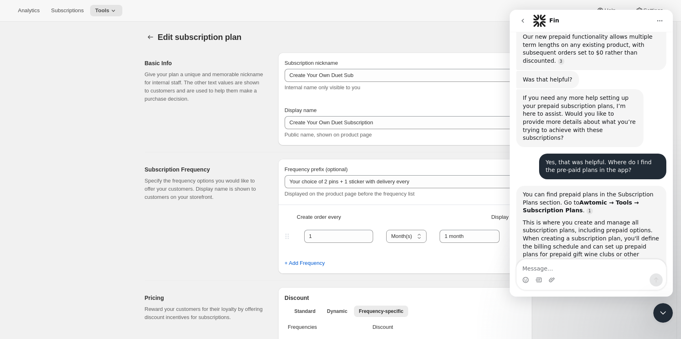
scroll to position [266, 0]
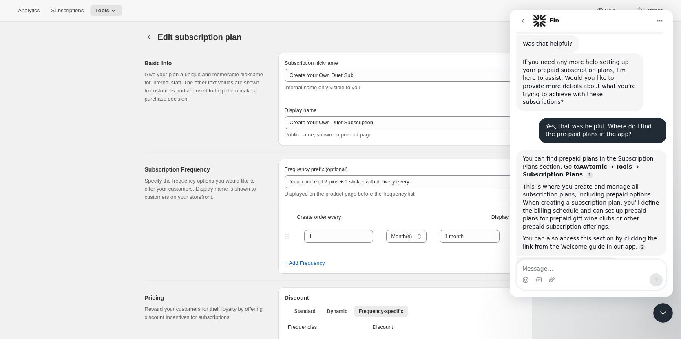
click at [360, 29] on div "Edit subscription plan. This page is ready Edit subscription plan" at bounding box center [338, 37] width 387 height 31
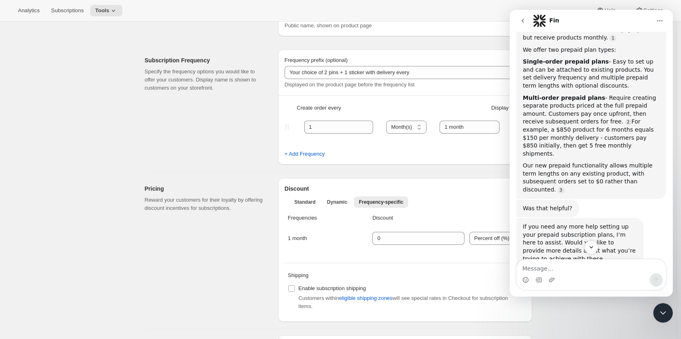
scroll to position [102, 0]
click at [564, 187] on link "Source reference 127333663:" at bounding box center [561, 190] width 7 height 7
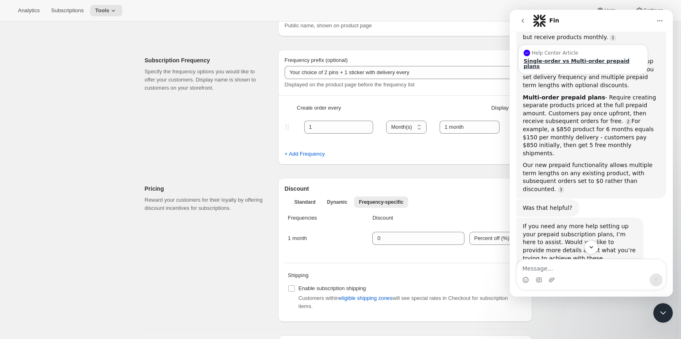
click at [570, 60] on div "Single-order vs Multi-order prepaid plans" at bounding box center [583, 63] width 119 height 11
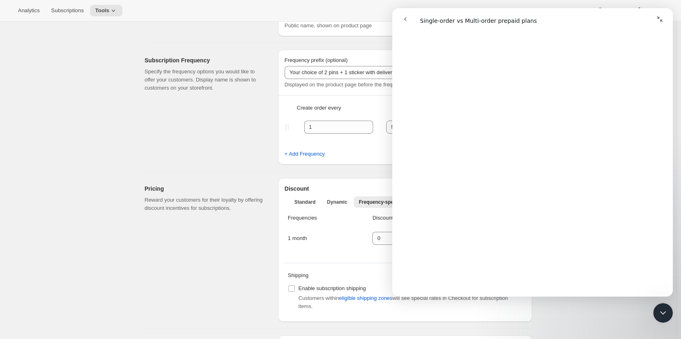
scroll to position [988, 0]
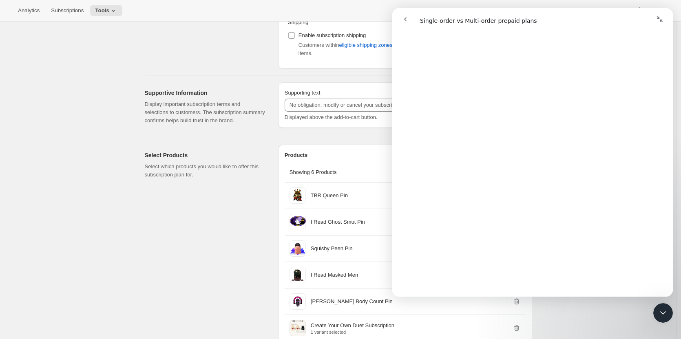
scroll to position [363, 0]
click at [405, 18] on icon "go back" at bounding box center [405, 19] width 2 height 4
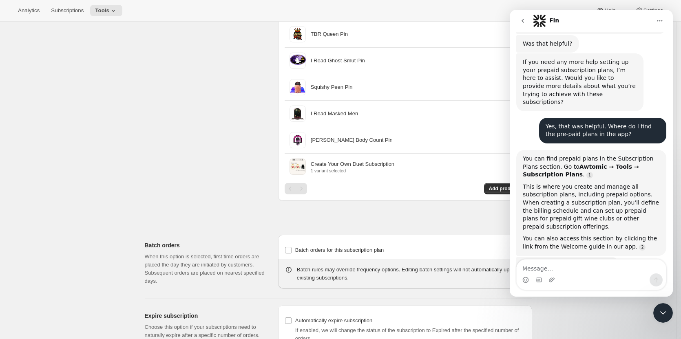
scroll to position [598, 0]
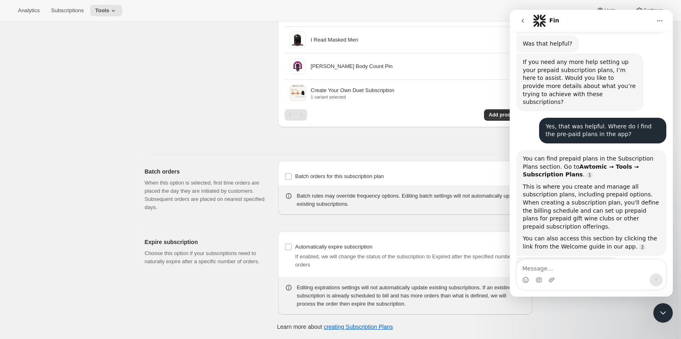
click at [590, 268] on textarea "Message…" at bounding box center [591, 267] width 149 height 14
type textarea "Why don't I see the pre-paid plan section?"
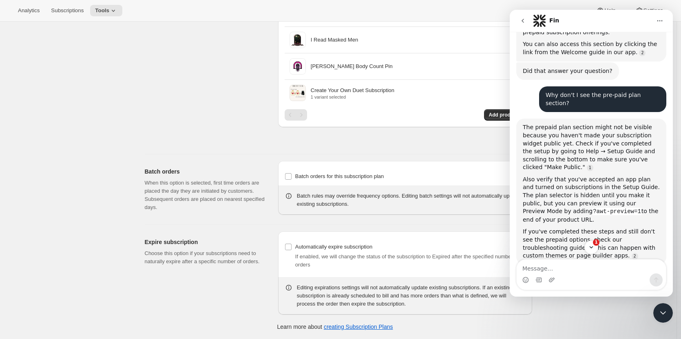
scroll to position [460, 0]
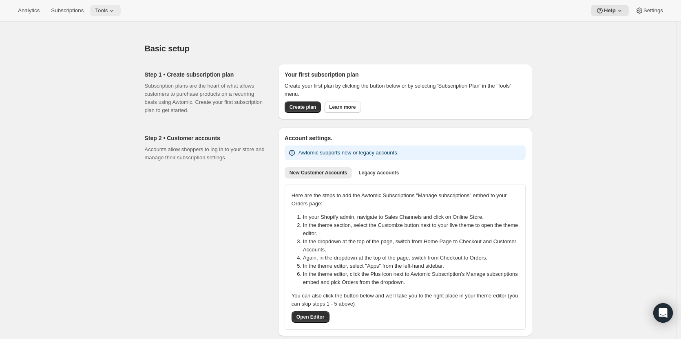
click at [101, 12] on span "Tools" at bounding box center [101, 10] width 13 height 7
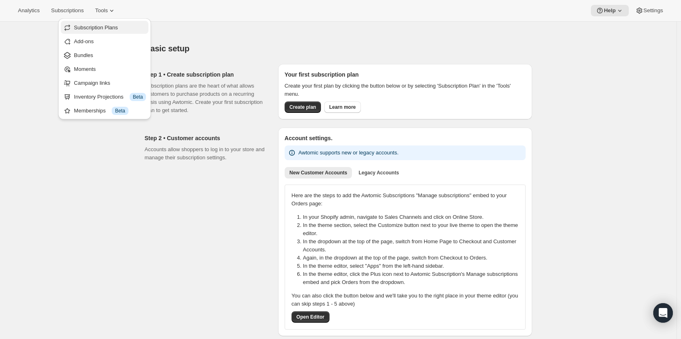
click at [105, 31] on span "Subscription Plans" at bounding box center [96, 27] width 44 height 6
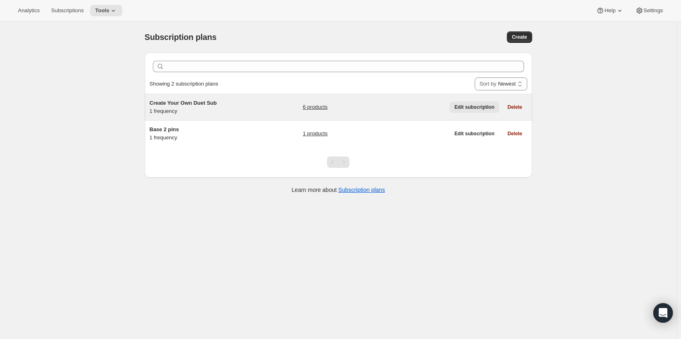
click at [477, 108] on span "Edit subscription" at bounding box center [474, 107] width 40 height 7
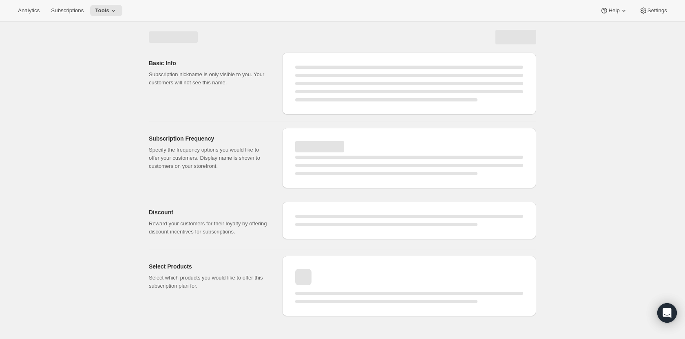
select select "WEEK"
select select "MONTH"
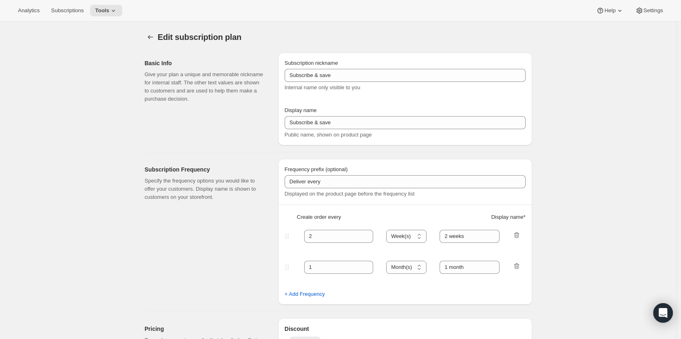
type input "Create Your Own Duet Sub"
type input "Create Your Own Duet Subscription"
type input "Your choice of 2 pins + 1 sticker with delivery every"
type input "1"
select select "MONTH"
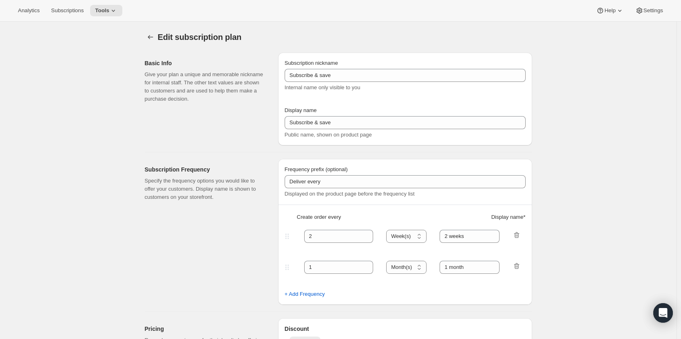
type input "1 month"
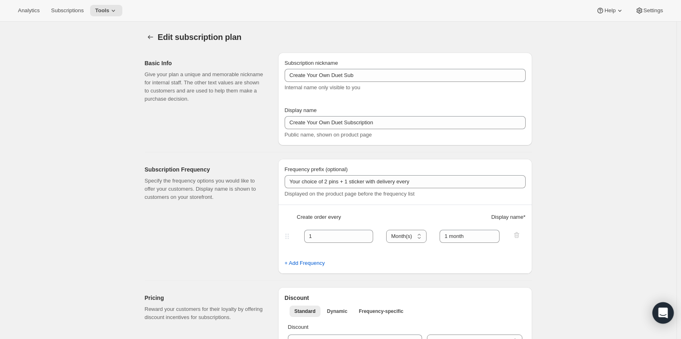
click at [661, 316] on icon "Open Intercom Messenger" at bounding box center [662, 313] width 9 height 11
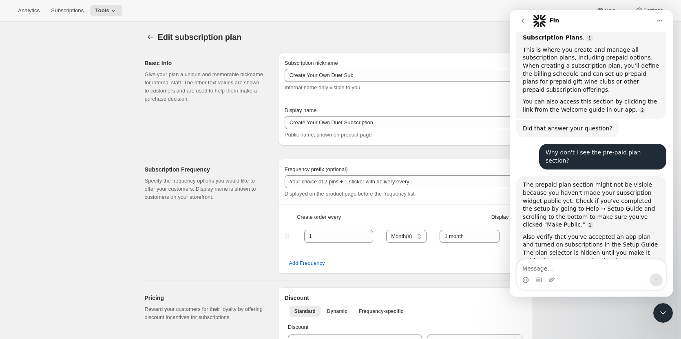
scroll to position [433, 0]
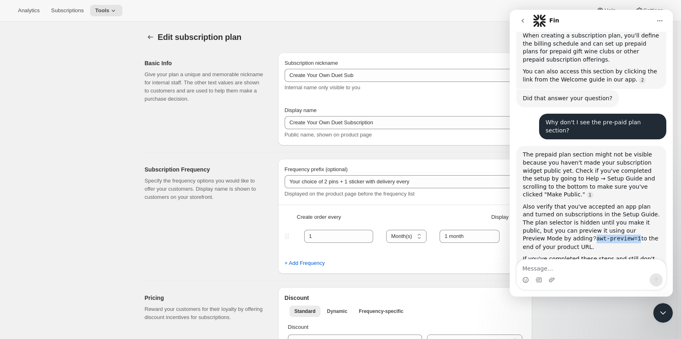
drag, startPoint x: 523, startPoint y: 197, endPoint x: 566, endPoint y: 196, distance: 43.2
click at [592, 235] on code "?awt-preview=1" at bounding box center [616, 238] width 49 height 7
copy code "awt-preview=1"
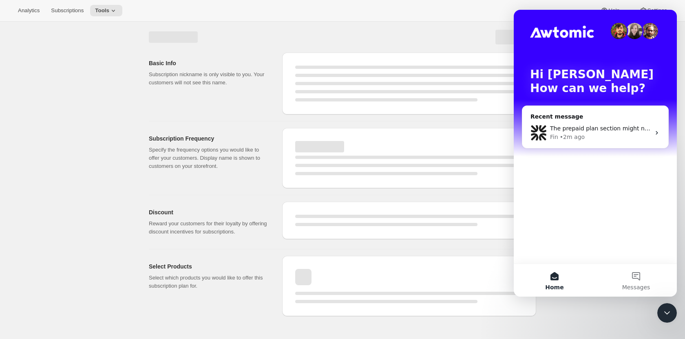
click at [119, 197] on div "Basic Info Subscription nickname is only visible to you. Your customers will no…" at bounding box center [342, 171] width 685 height 298
click at [106, 218] on div "Basic Info Subscription nickname is only visible to you. Your customers will no…" at bounding box center [342, 171] width 685 height 298
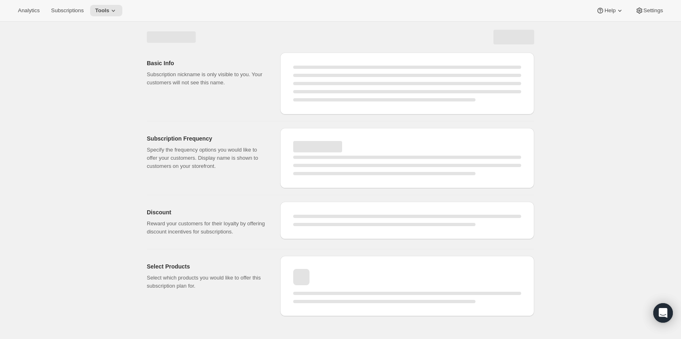
select select "WEEK"
select select "MONTH"
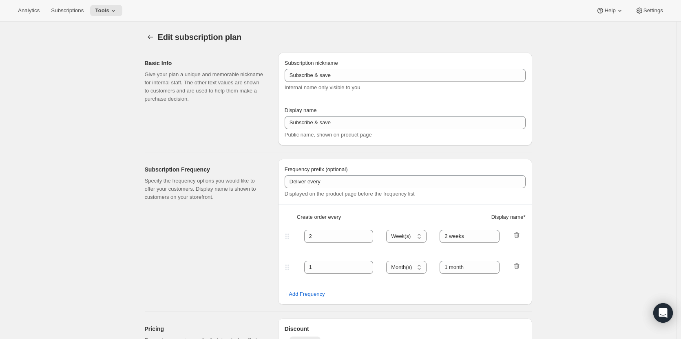
type input "Create Your Own Duet Sub"
type input "Create Your Own Duet Subscription"
type input "Your choice of 2 pins + 1 sticker with delivery every"
type input "1"
select select "MONTH"
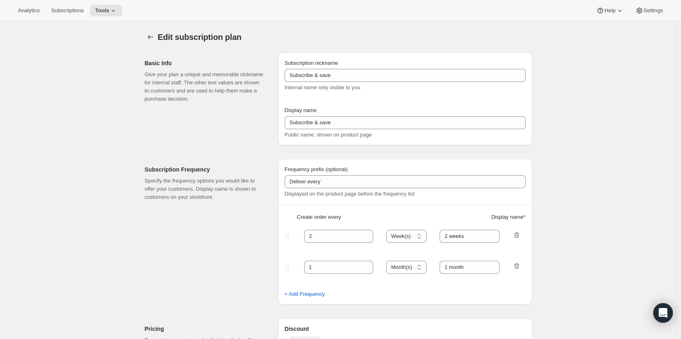
type input "1 month"
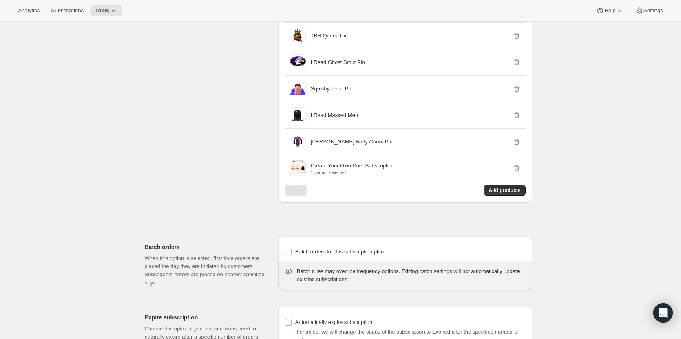
scroll to position [581, 0]
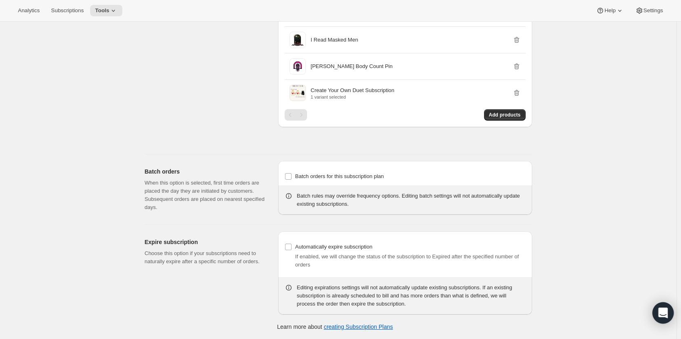
click at [664, 307] on div "Open Intercom Messenger" at bounding box center [663, 314] width 22 height 22
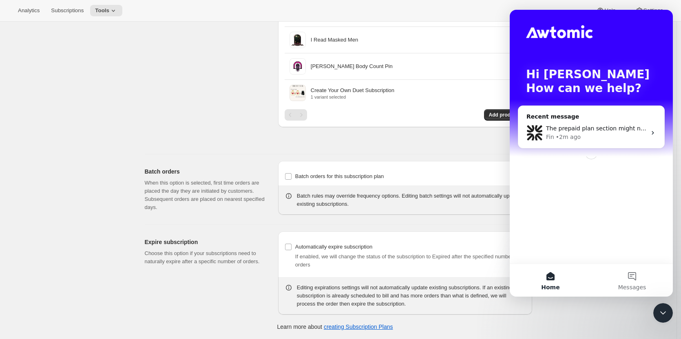
scroll to position [0, 0]
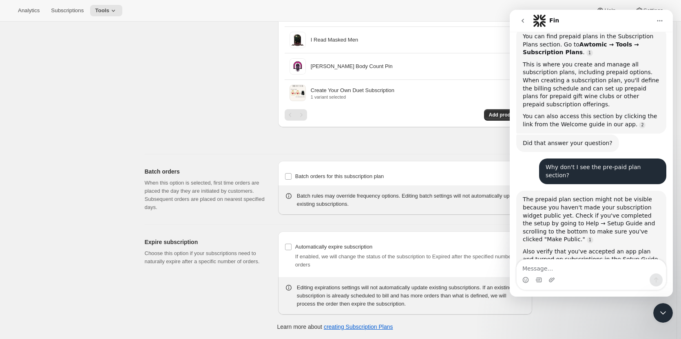
scroll to position [433, 0]
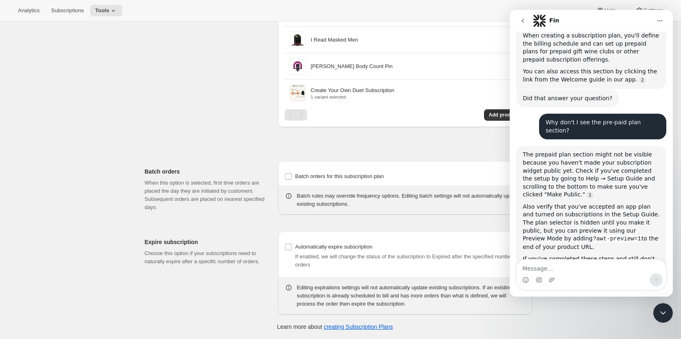
click at [567, 270] on textarea "Message…" at bounding box center [591, 267] width 149 height 14
type textarea "So I can't test this option?"
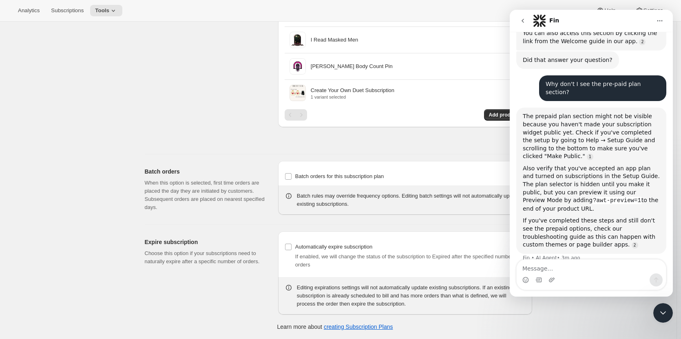
scroll to position [484, 0]
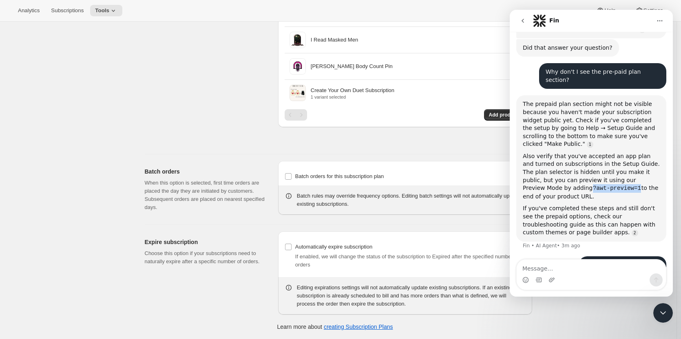
drag, startPoint x: 650, startPoint y: 137, endPoint x: 566, endPoint y: 149, distance: 84.0
click at [592, 185] on code "?awt-preview=1" at bounding box center [616, 188] width 49 height 7
copy code "?awt-preview=1"
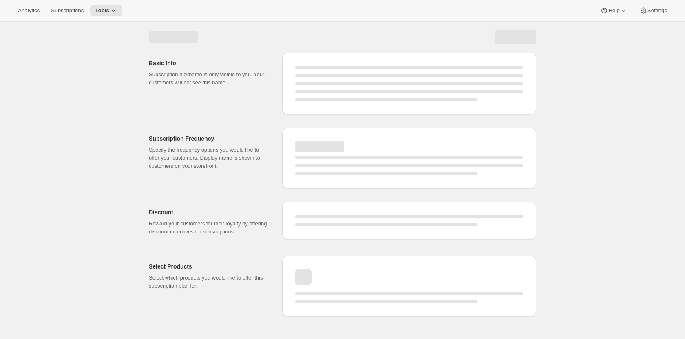
select select "WEEK"
select select "MONTH"
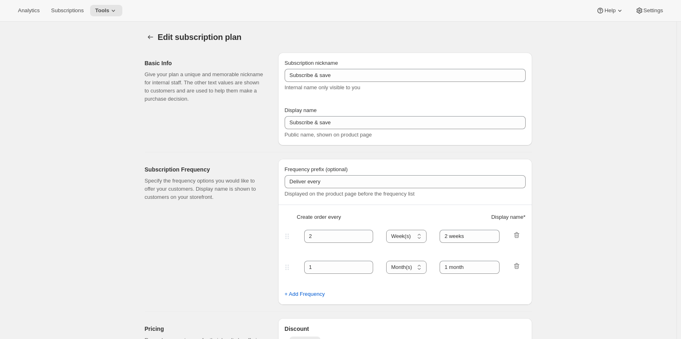
type input "Create Your Own Duet Sub"
type input "Create Your Own Duet Subscription"
type input "Your choice of 2 pins + 1 sticker with delivery every"
type input "1"
select select "MONTH"
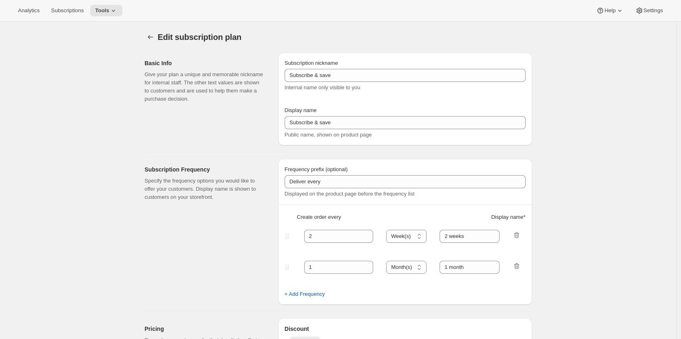
type input "1 month"
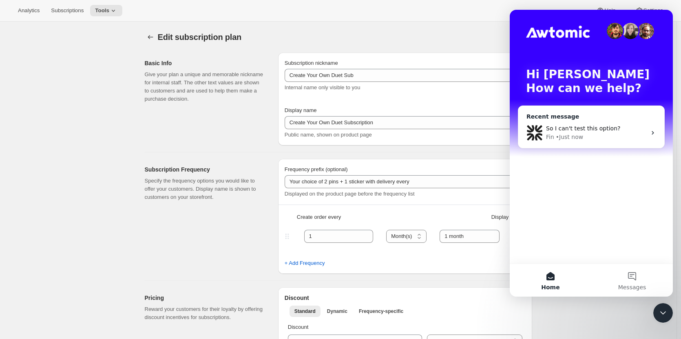
click at [593, 122] on div "So I can't test this option? Fin • Just now" at bounding box center [591, 133] width 146 height 30
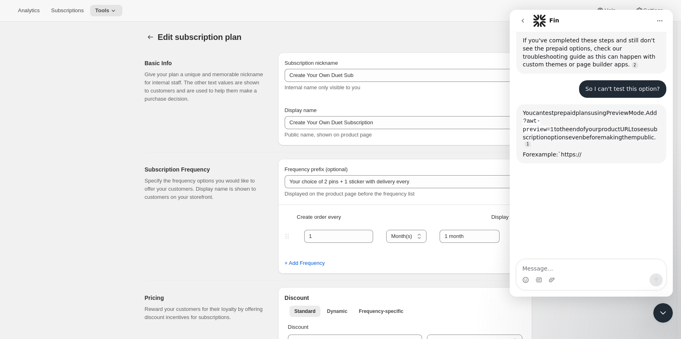
scroll to position [652, 0]
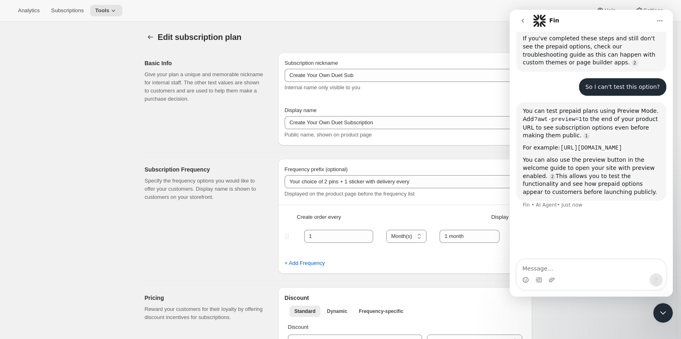
click at [590, 180] on div "You can test prepaid plans using Preview Mode. Add ?awt-preview=1 to the end of…" at bounding box center [591, 160] width 150 height 117
click at [567, 272] on textarea "Message…" at bounding box center [591, 267] width 149 height 14
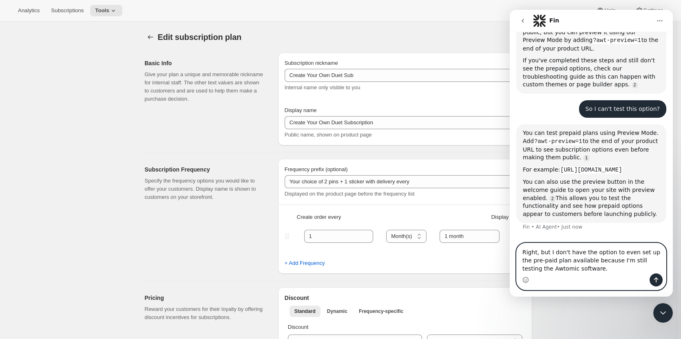
scroll to position [644, 0]
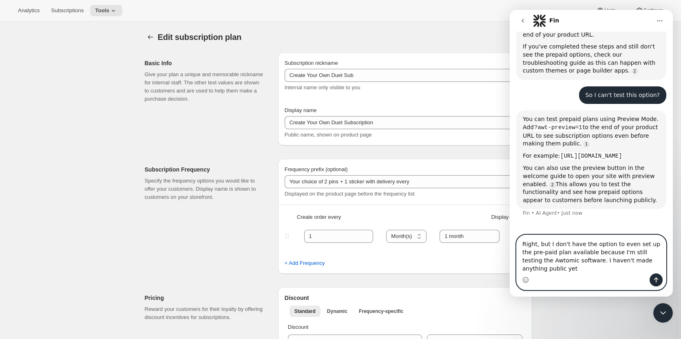
type textarea "Right, but I don't have the option to even set up the pre-paid plan available b…"
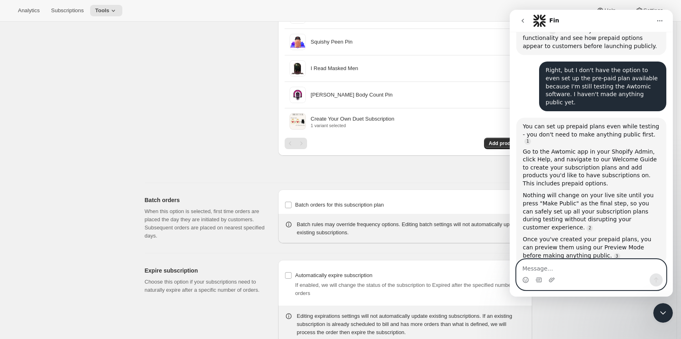
scroll to position [581, 0]
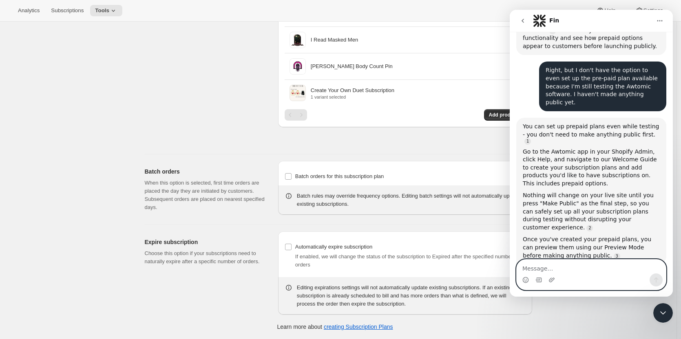
click at [556, 265] on textarea "Message…" at bounding box center [591, 267] width 149 height 14
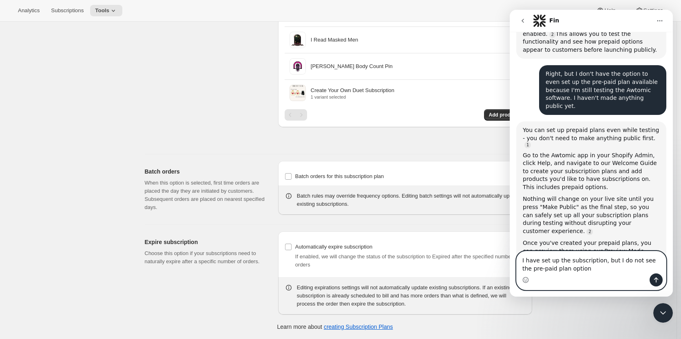
type textarea "I have set up the subscription, but I do not see the pre-paid plan option."
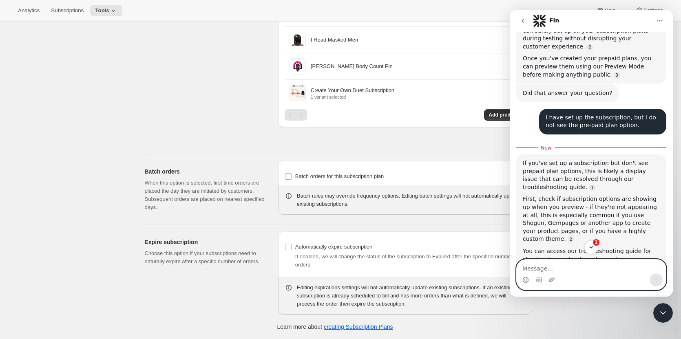
scroll to position [980, 0]
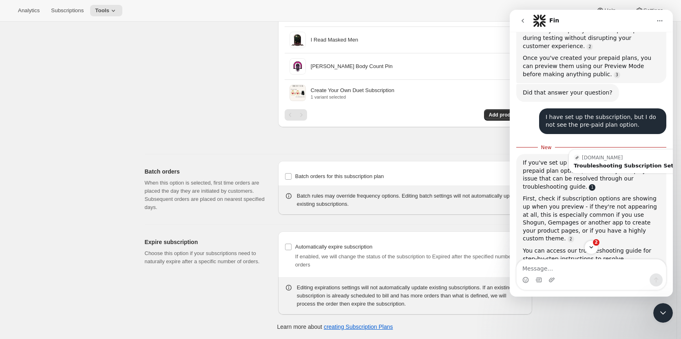
click at [595, 184] on link "Source reference 115682200:" at bounding box center [592, 187] width 7 height 7
click at [632, 163] on div "Troubleshooting Subscription Setup" at bounding box center [627, 165] width 107 height 5
click at [550, 267] on textarea "Message…" at bounding box center [591, 267] width 149 height 14
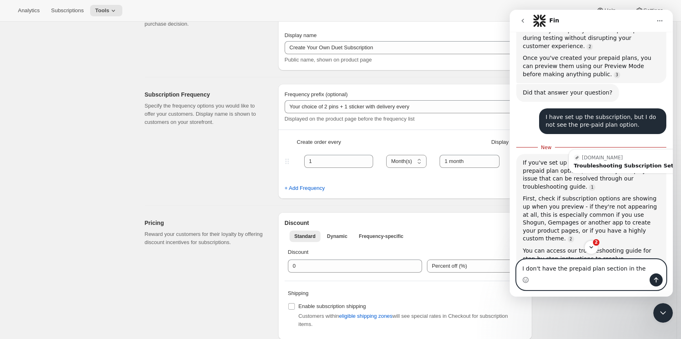
scroll to position [0, 0]
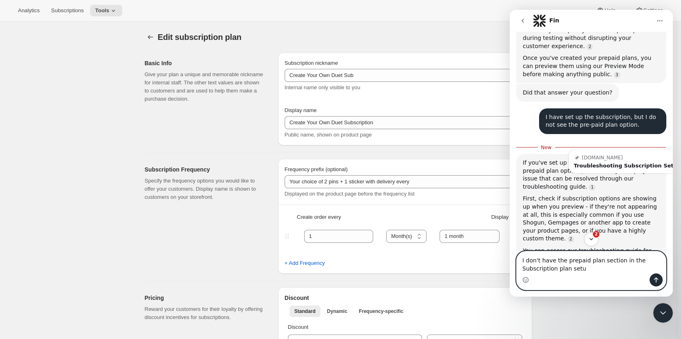
type textarea "I don't have the prepaid plan section in the Subscription plan setup"
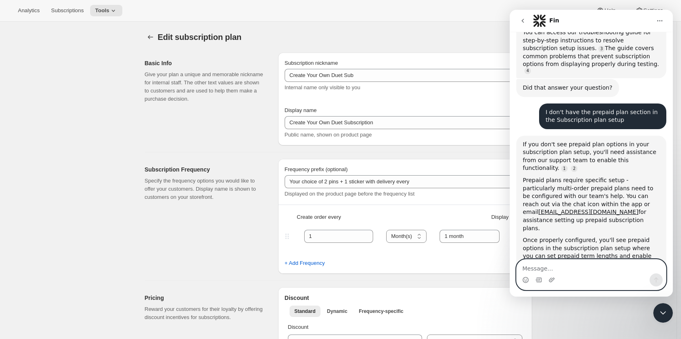
scroll to position [1187, 0]
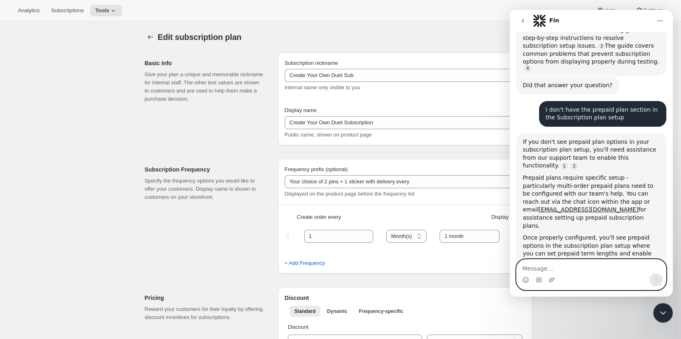
click at [577, 262] on textarea "Message…" at bounding box center [591, 267] width 149 height 14
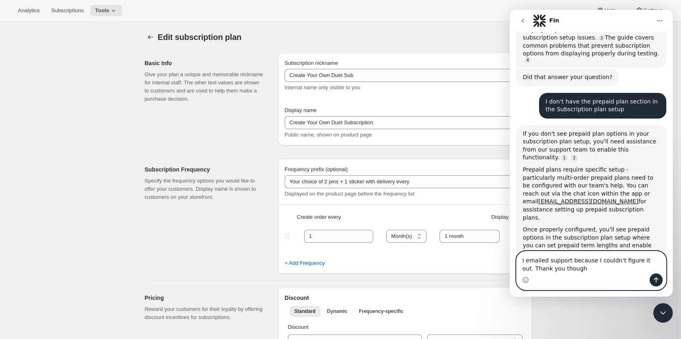
type textarea "I emailed support because I couldn't figure it out. Thank you though!"
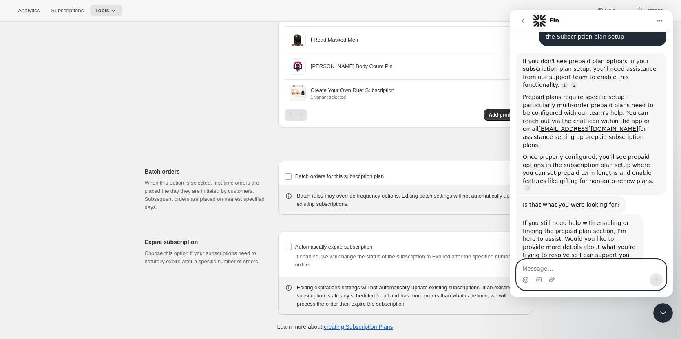
scroll to position [0, 0]
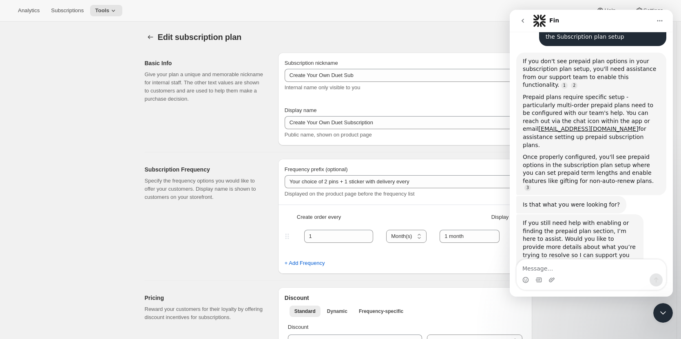
click at [525, 20] on icon "go back" at bounding box center [522, 21] width 7 height 7
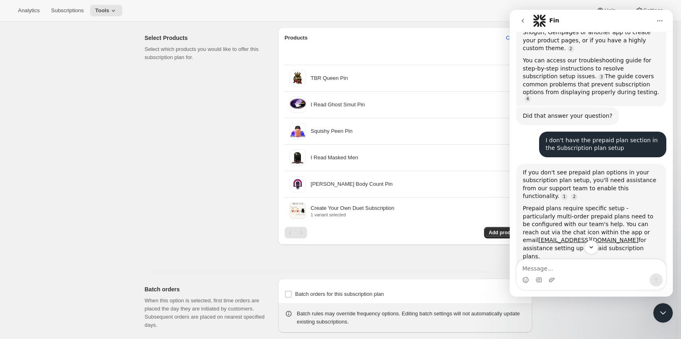
scroll to position [581, 0]
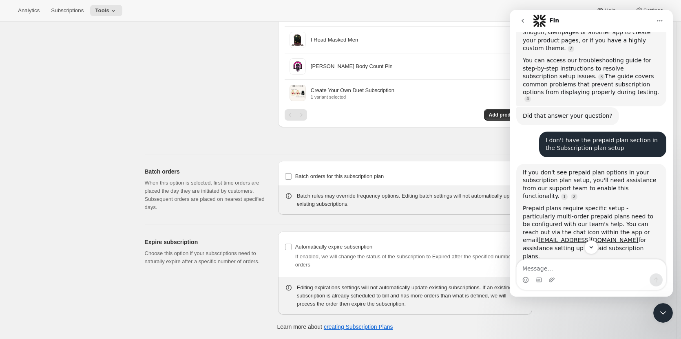
click at [521, 19] on icon "go back" at bounding box center [522, 21] width 7 height 7
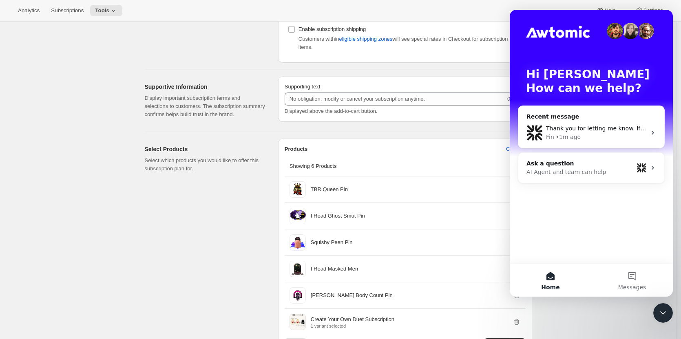
scroll to position [352, 0]
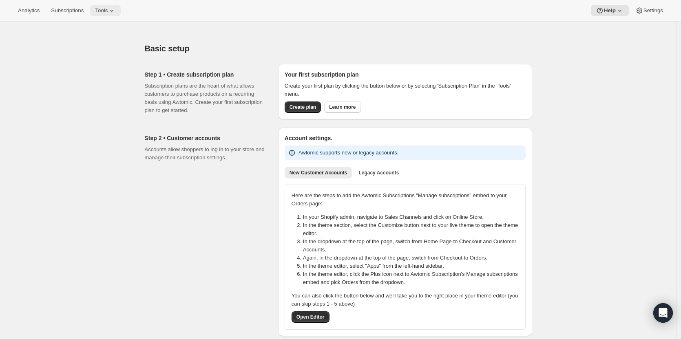
click at [104, 13] on span "Tools" at bounding box center [101, 10] width 13 height 7
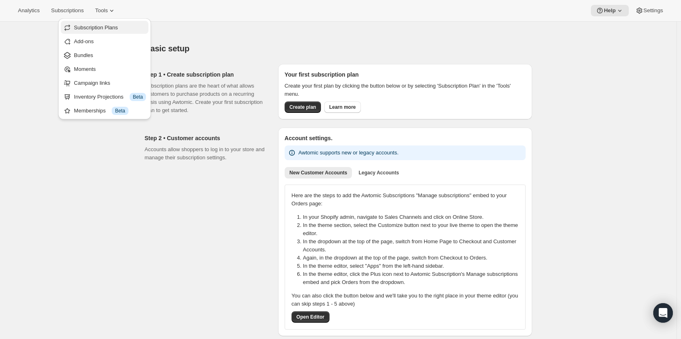
click at [108, 27] on span "Subscription Plans" at bounding box center [96, 27] width 44 height 6
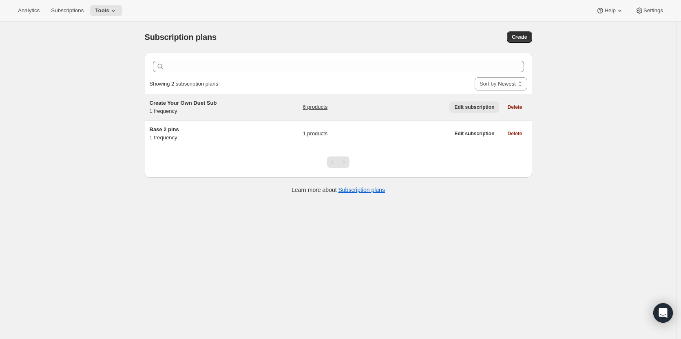
click at [468, 104] on span "Edit subscription" at bounding box center [474, 107] width 40 height 7
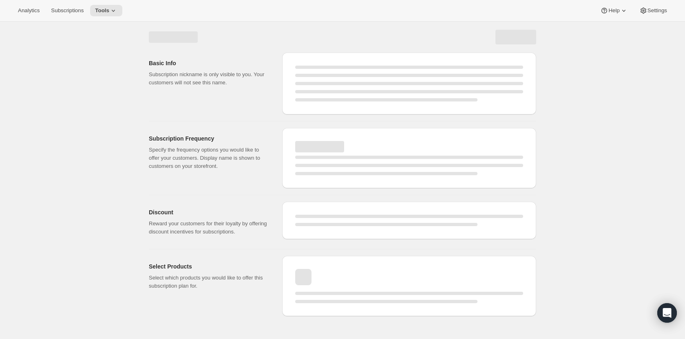
select select "WEEK"
select select "MONTH"
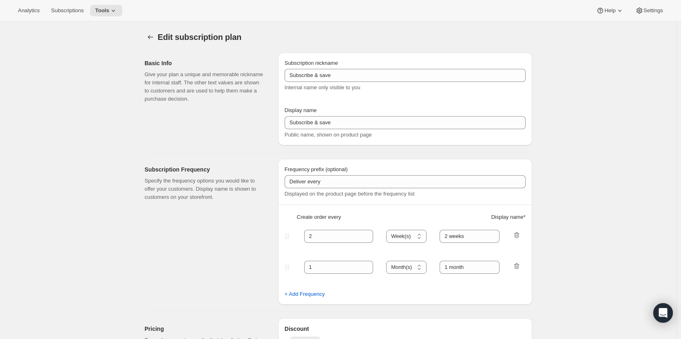
type input "Create Your Own Duet Sub"
type input "Create Your Own Duet Subscription"
type input "Your choice of 2 pins + 1 sticker with delivery every"
type input "1"
select select "MONTH"
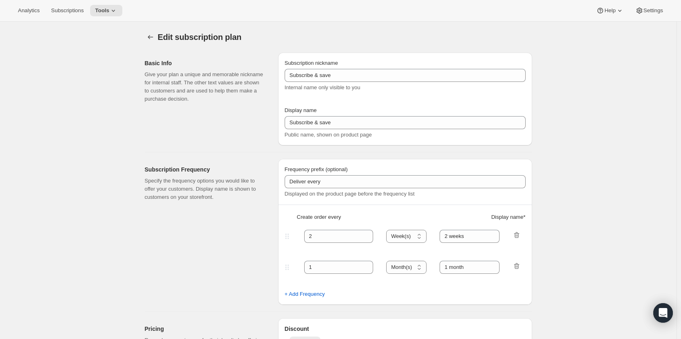
type input "1 month"
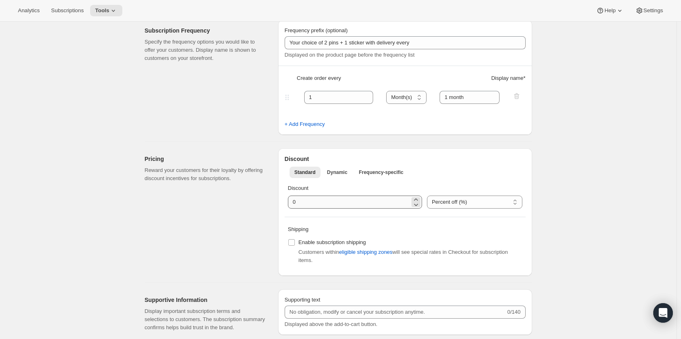
scroll to position [139, 0]
click at [341, 175] on span "Dynamic" at bounding box center [337, 173] width 20 height 7
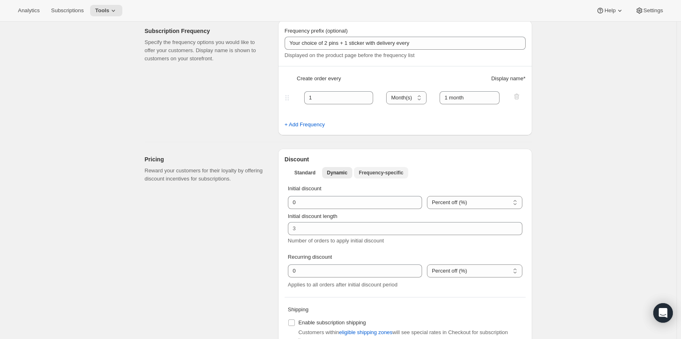
click at [389, 174] on span "Frequency-specific" at bounding box center [381, 173] width 44 height 7
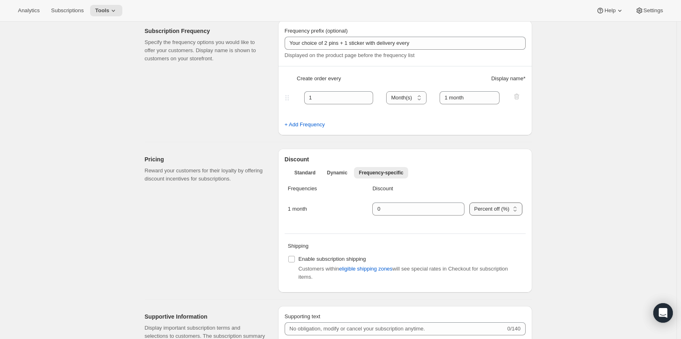
click at [493, 208] on select "Percent off (%) US Dollars off ($)" at bounding box center [495, 209] width 53 height 13
select select "FIXED_AMOUNT"
click at [469, 203] on select "Percent off (%) US Dollars off ($)" at bounding box center [495, 209] width 53 height 13
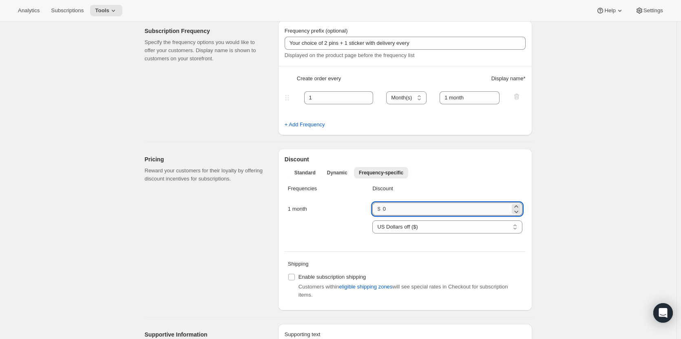
click at [426, 214] on input "0" at bounding box center [446, 209] width 127 height 13
type input "10"
click at [476, 179] on div "Standard Dynamic Frequency-specific More views Standard Dynamic Frequency-speci…" at bounding box center [405, 173] width 241 height 18
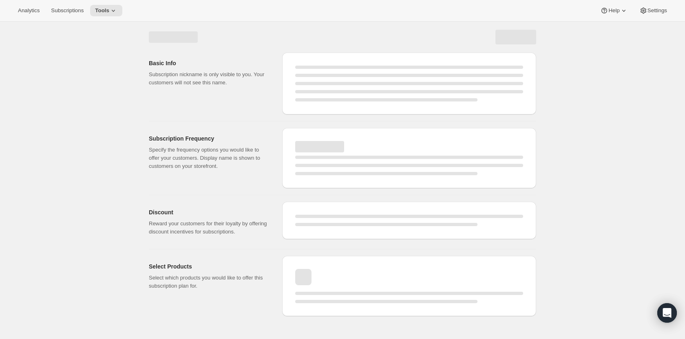
select select "MONTH"
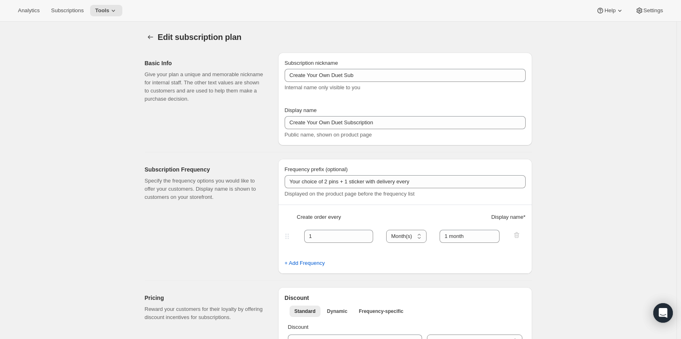
type input "10.0"
select select "FIXED_AMOUNT"
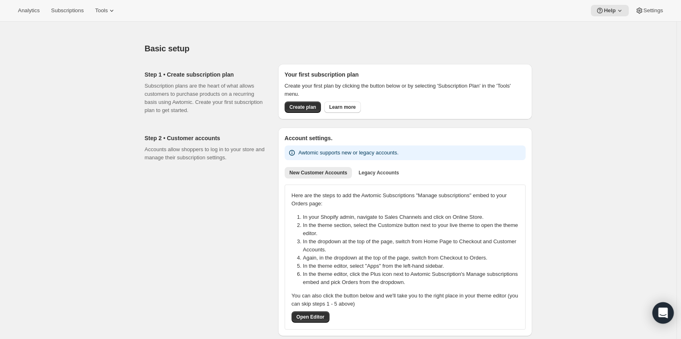
click at [666, 313] on icon "Open Intercom Messenger" at bounding box center [662, 313] width 9 height 11
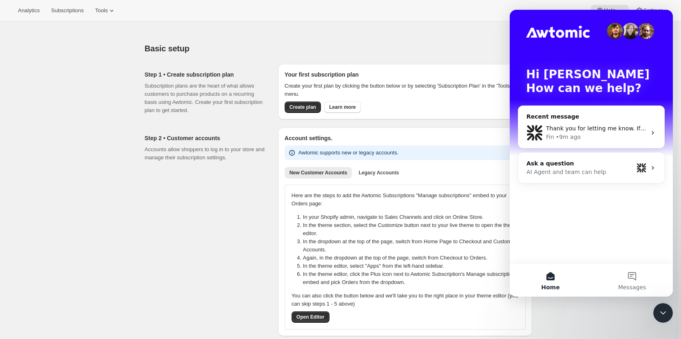
click at [590, 135] on div "Fin • 9m ago" at bounding box center [596, 137] width 100 height 9
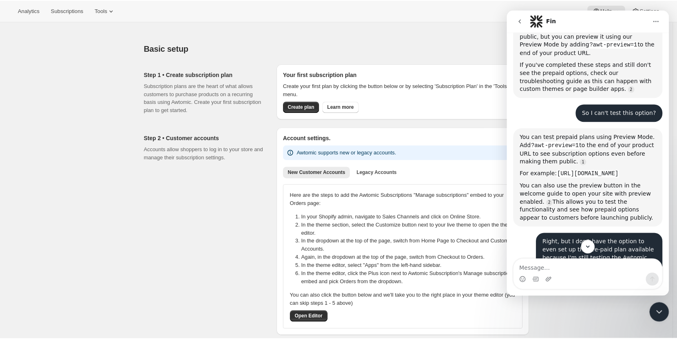
scroll to position [627, 0]
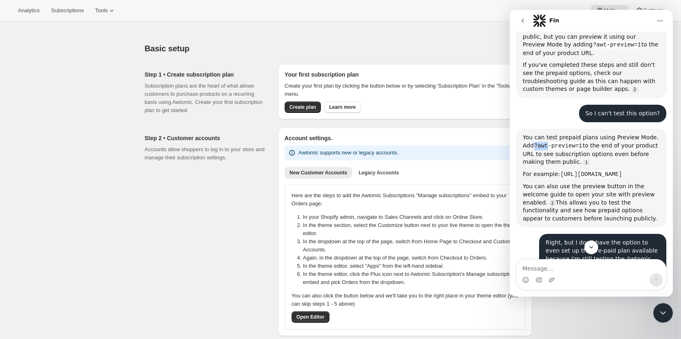
drag, startPoint x: 524, startPoint y: 96, endPoint x: 537, endPoint y: 97, distance: 13.5
click at [537, 142] on code "?awt-preview=1" at bounding box center [558, 145] width 49 height 7
click at [534, 142] on code "?awt-preview=1" at bounding box center [558, 145] width 49 height 7
drag, startPoint x: 523, startPoint y: 96, endPoint x: 570, endPoint y: 95, distance: 46.9
click at [570, 142] on code "?awt-preview=1" at bounding box center [558, 145] width 49 height 7
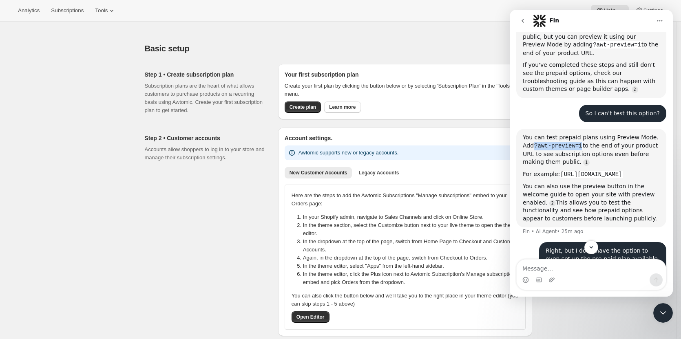
copy code "?awt-preview=1"
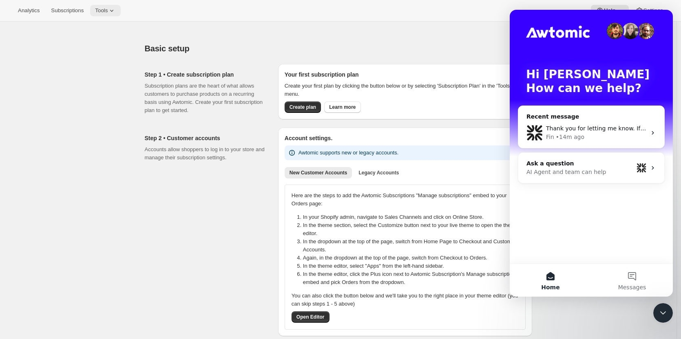
click at [104, 12] on span "Tools" at bounding box center [101, 10] width 13 height 7
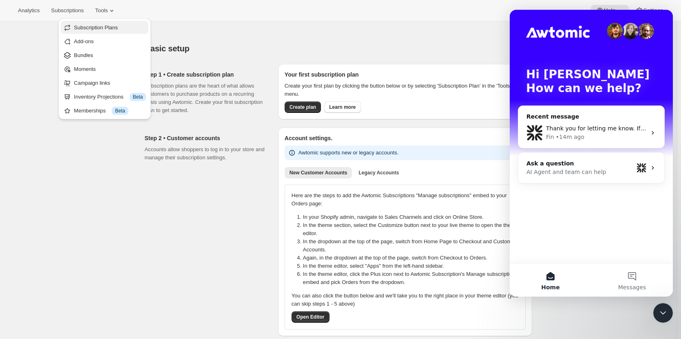
click at [101, 26] on span "Subscription Plans" at bounding box center [96, 27] width 44 height 6
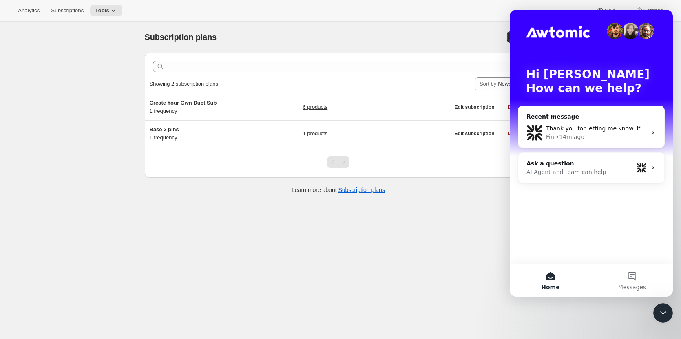
click at [664, 312] on icon "Close Intercom Messenger" at bounding box center [663, 313] width 10 height 10
